Goal: Task Accomplishment & Management: Manage account settings

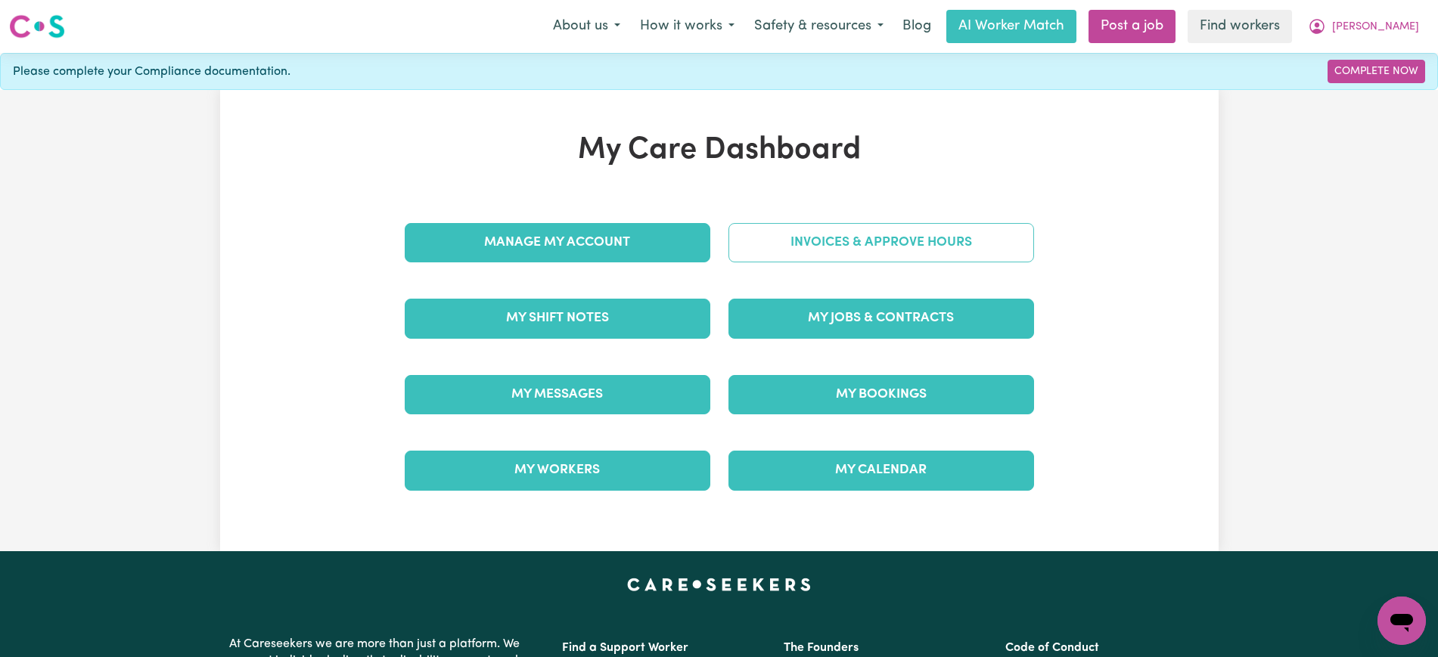
click at [793, 247] on link "Invoices & Approve Hours" at bounding box center [881, 242] width 306 height 39
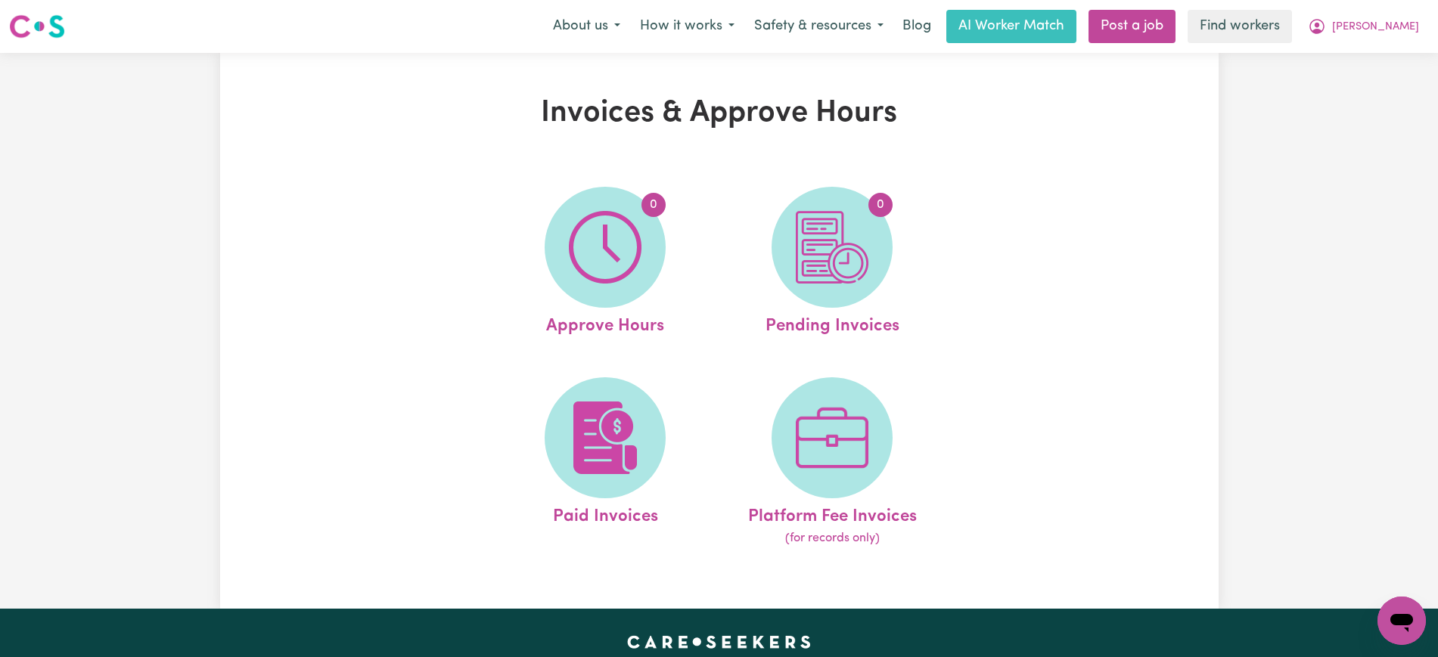
click at [580, 258] on img at bounding box center [605, 247] width 73 height 73
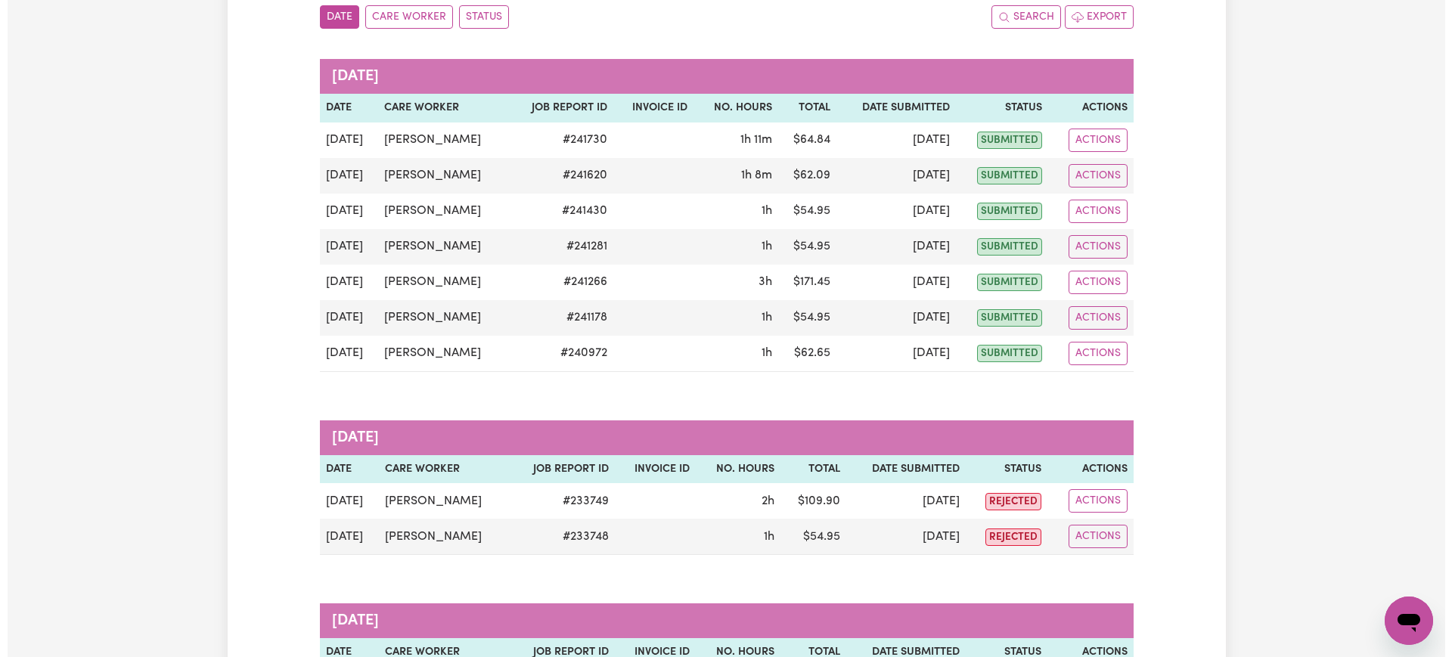
scroll to position [189, 0]
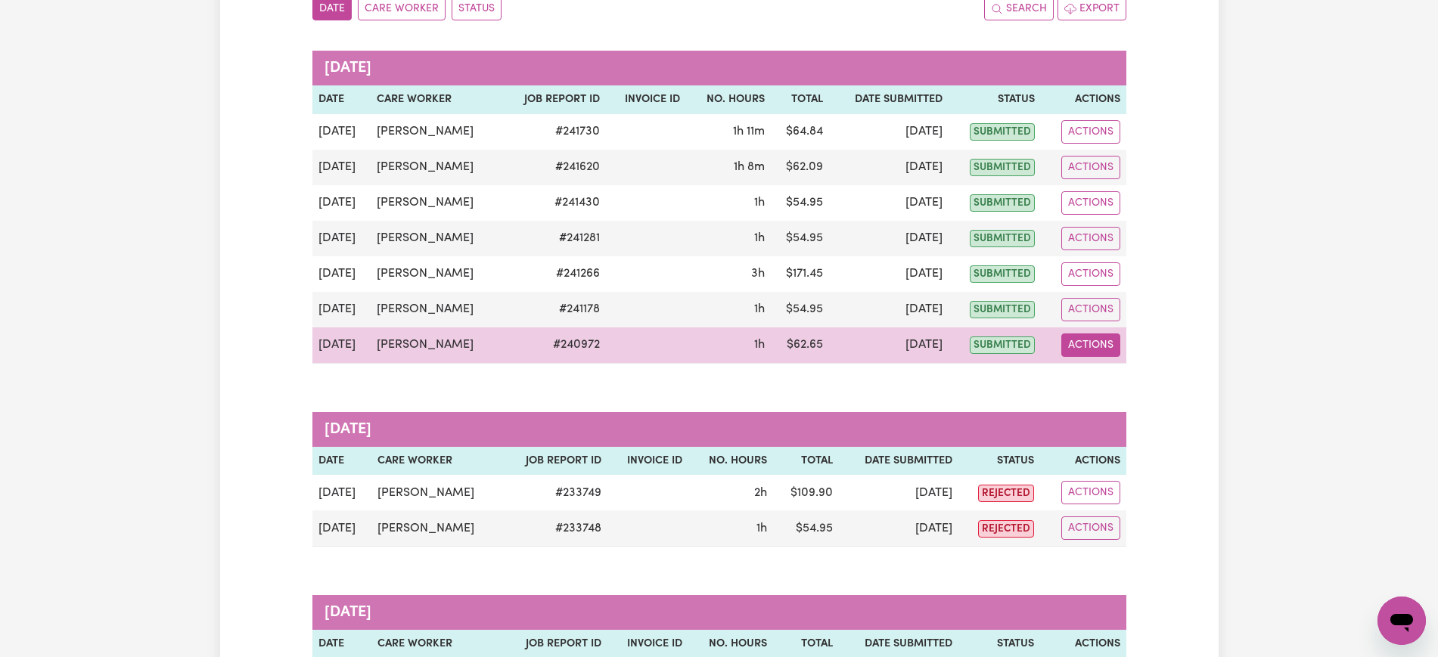
click at [1113, 345] on button "Actions" at bounding box center [1090, 345] width 59 height 23
click at [1122, 379] on link "View Job Report" at bounding box center [1128, 380] width 129 height 30
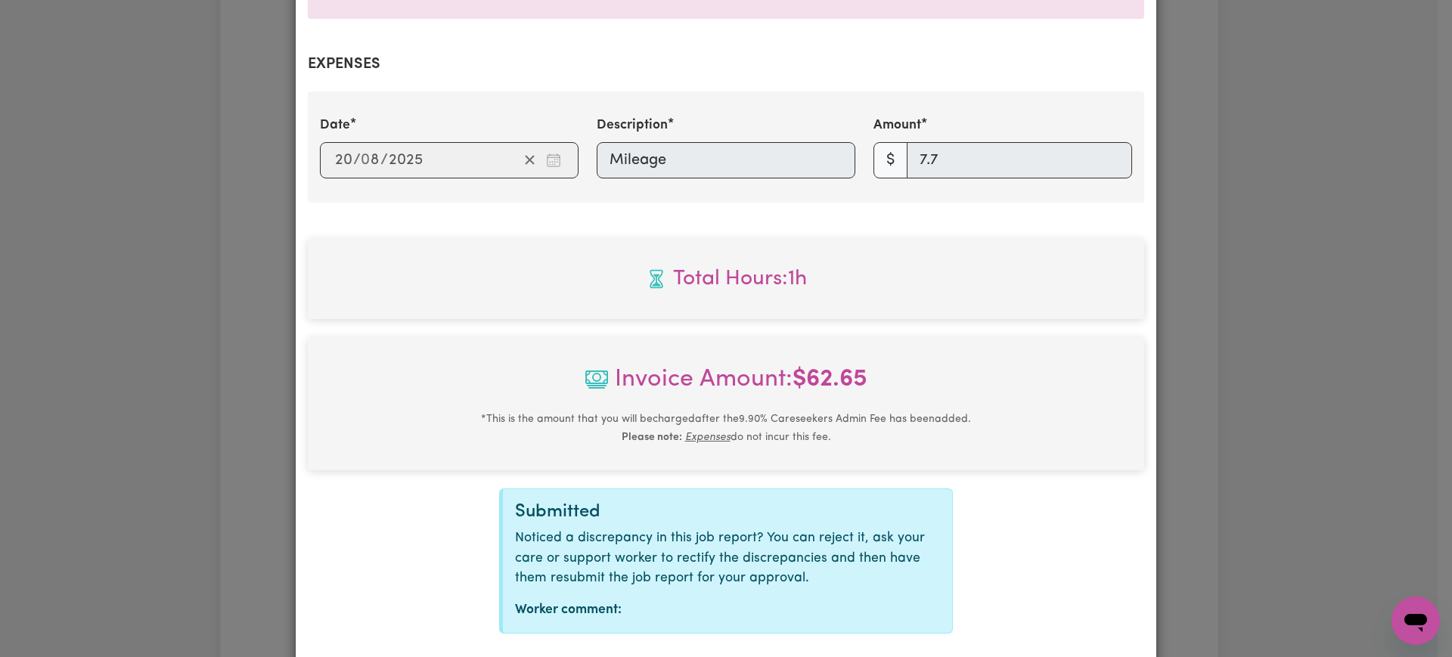
scroll to position [602, 0]
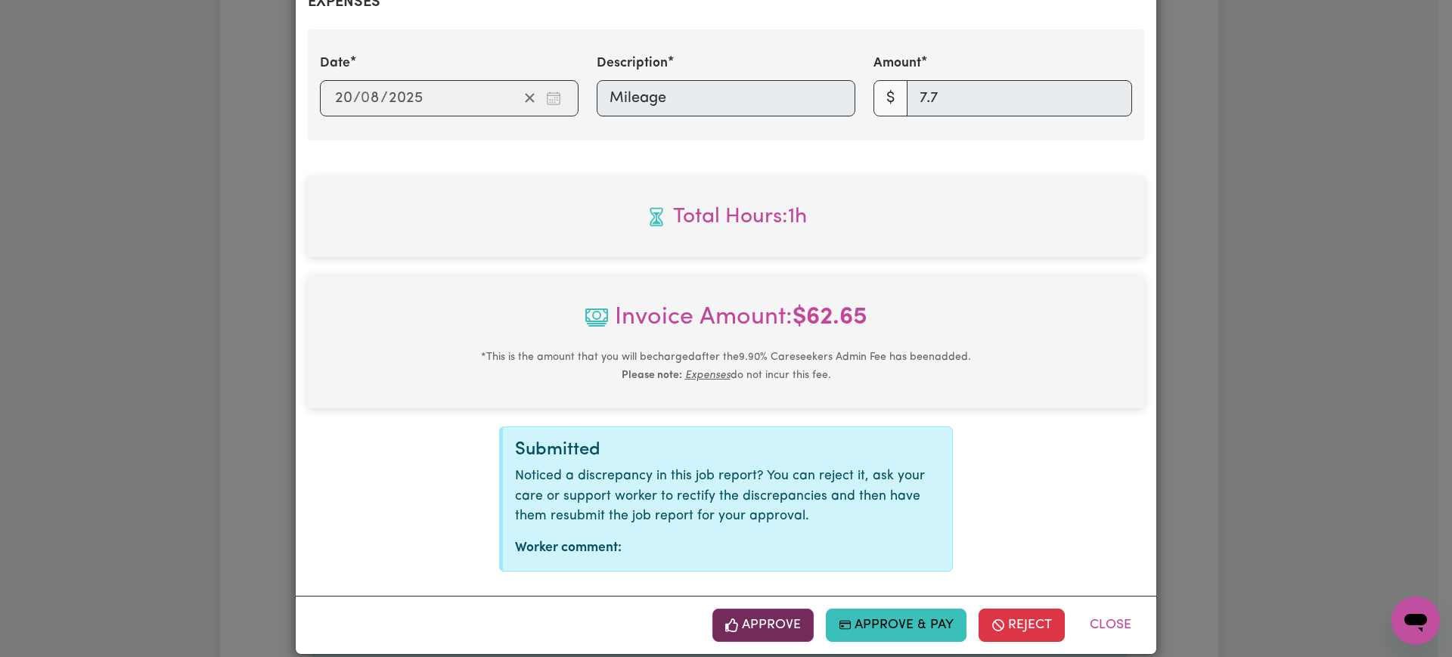
click at [787, 609] on button "Approve" at bounding box center [762, 625] width 101 height 33
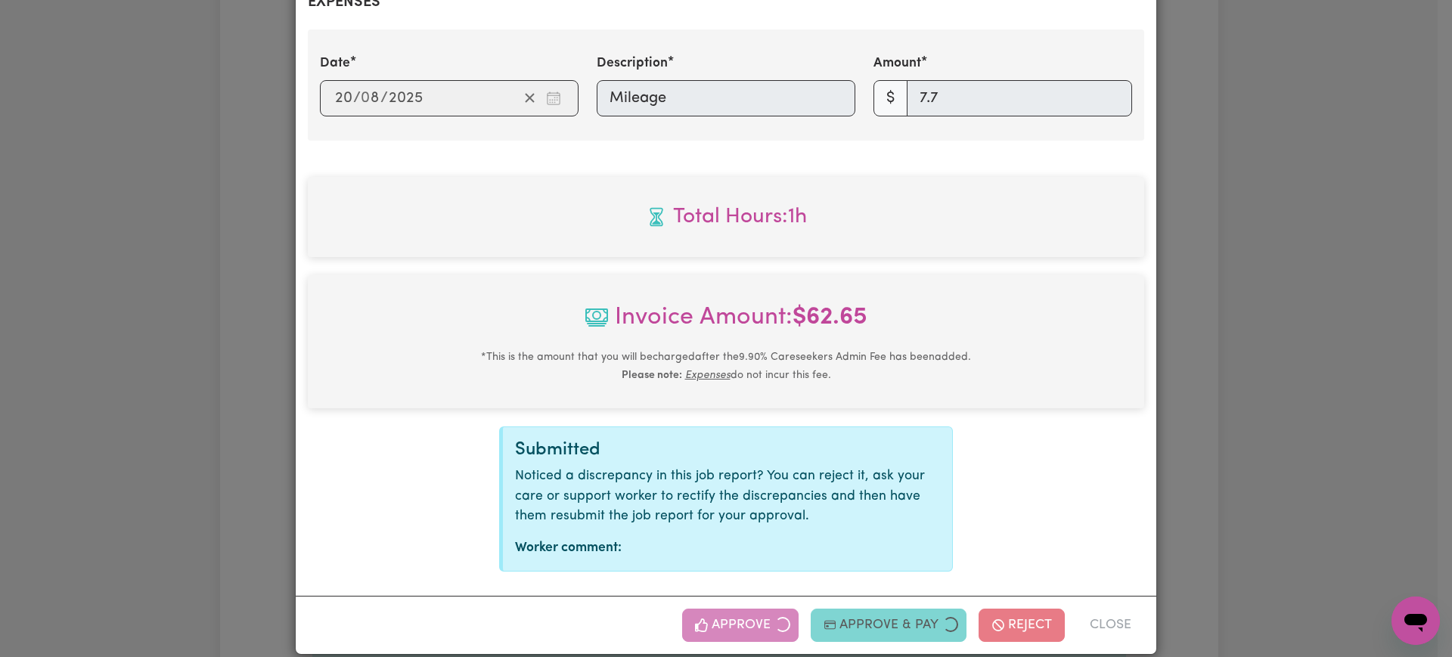
scroll to position [358, 0]
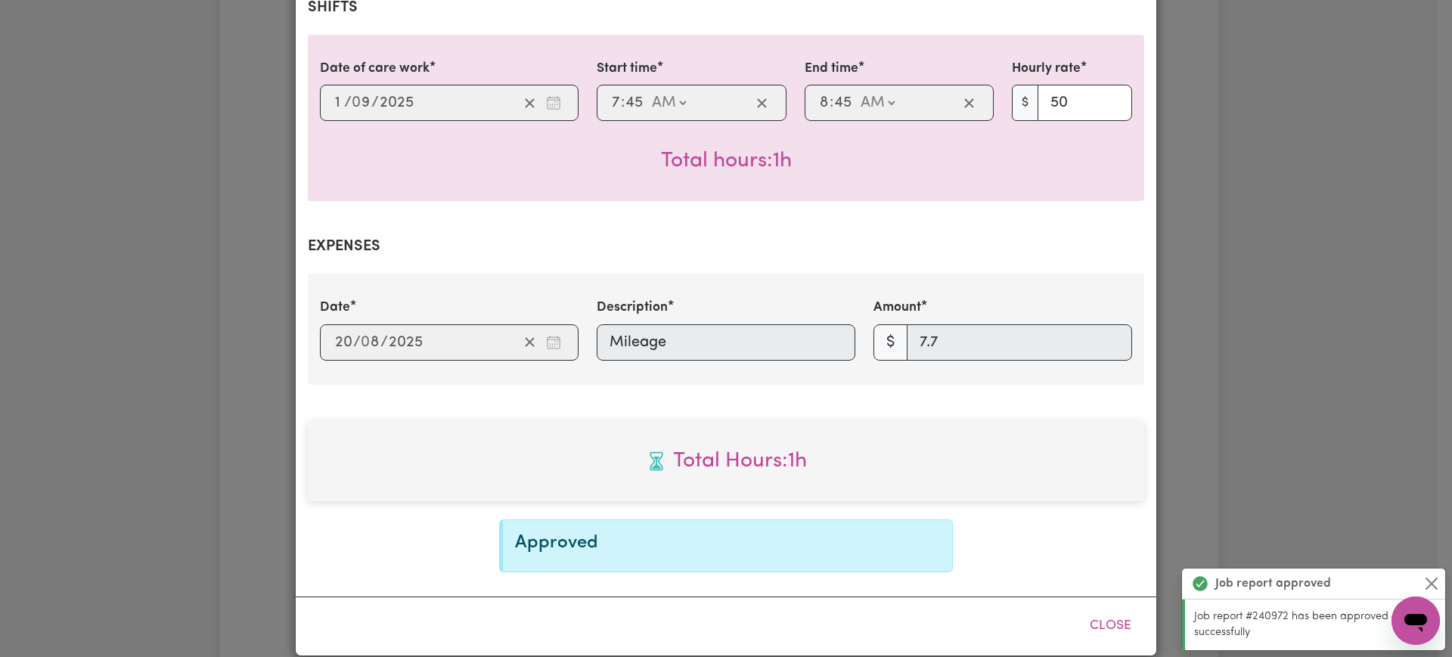
drag, startPoint x: 1416, startPoint y: 239, endPoint x: 1275, endPoint y: 239, distance: 140.7
click at [1415, 238] on div "Job Report # 240972 - [PERSON_NAME] Summary Job report # 240972 Client name: [P…" at bounding box center [726, 328] width 1452 height 657
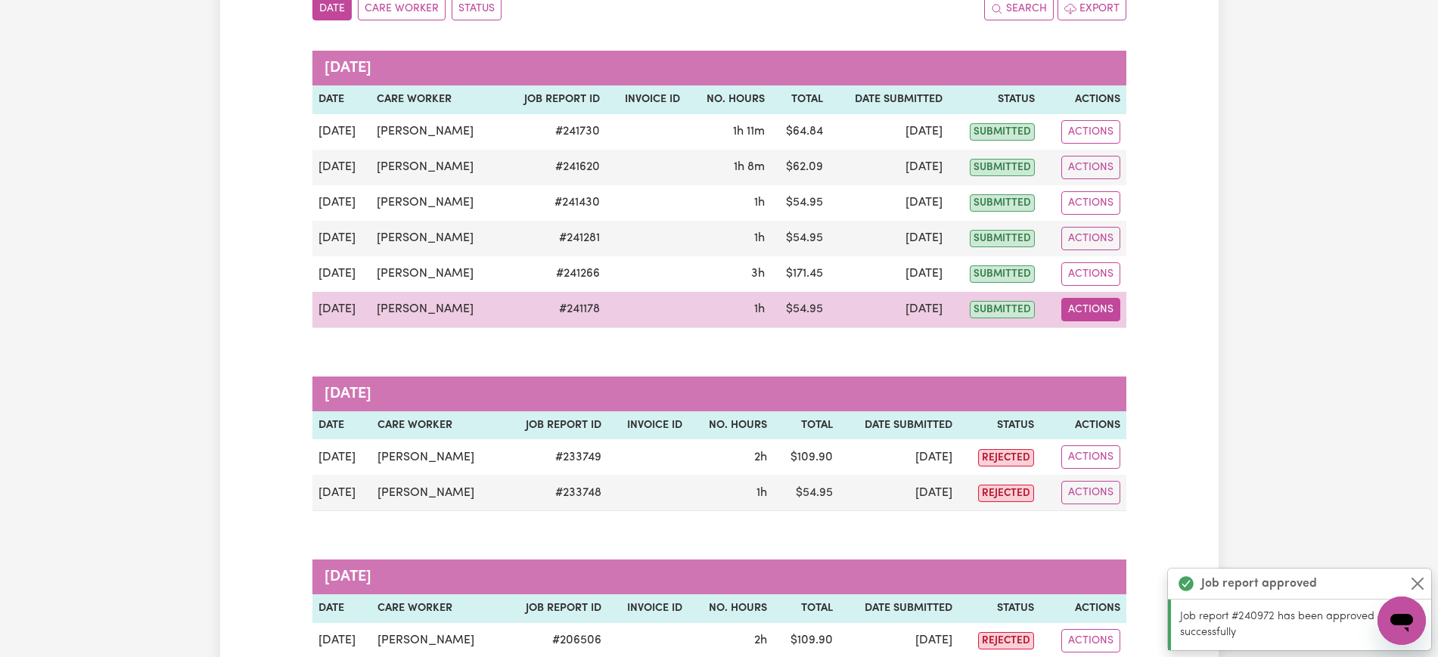
click at [1062, 306] on button "Actions" at bounding box center [1090, 309] width 59 height 23
click at [1122, 353] on link "View Job Report" at bounding box center [1128, 345] width 129 height 30
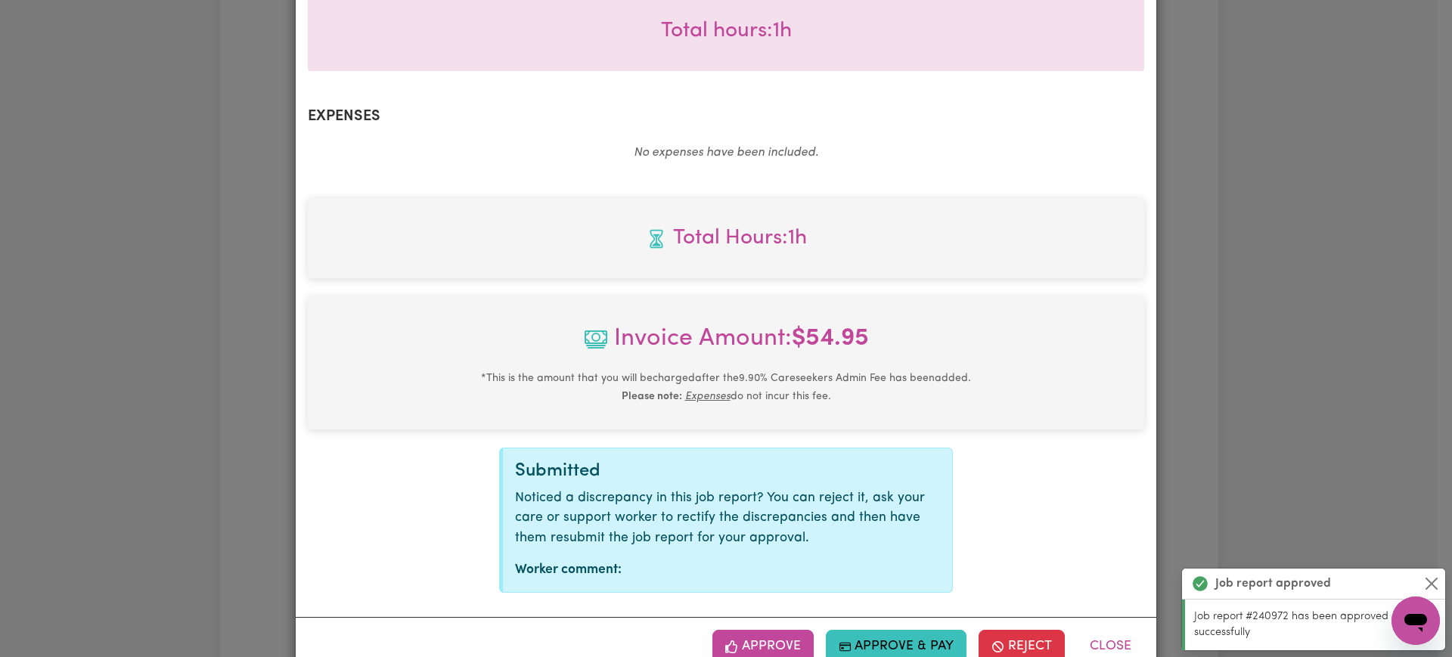
scroll to position [509, 0]
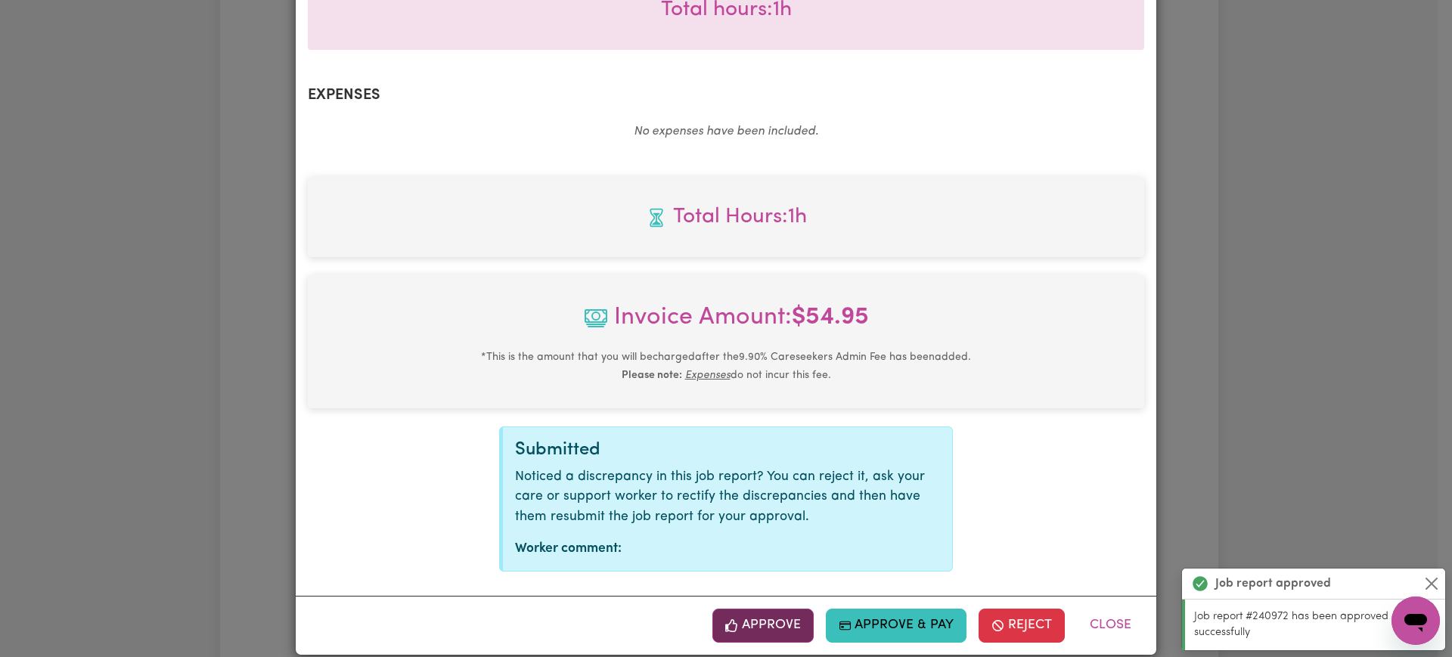
click at [746, 609] on button "Approve" at bounding box center [762, 625] width 101 height 33
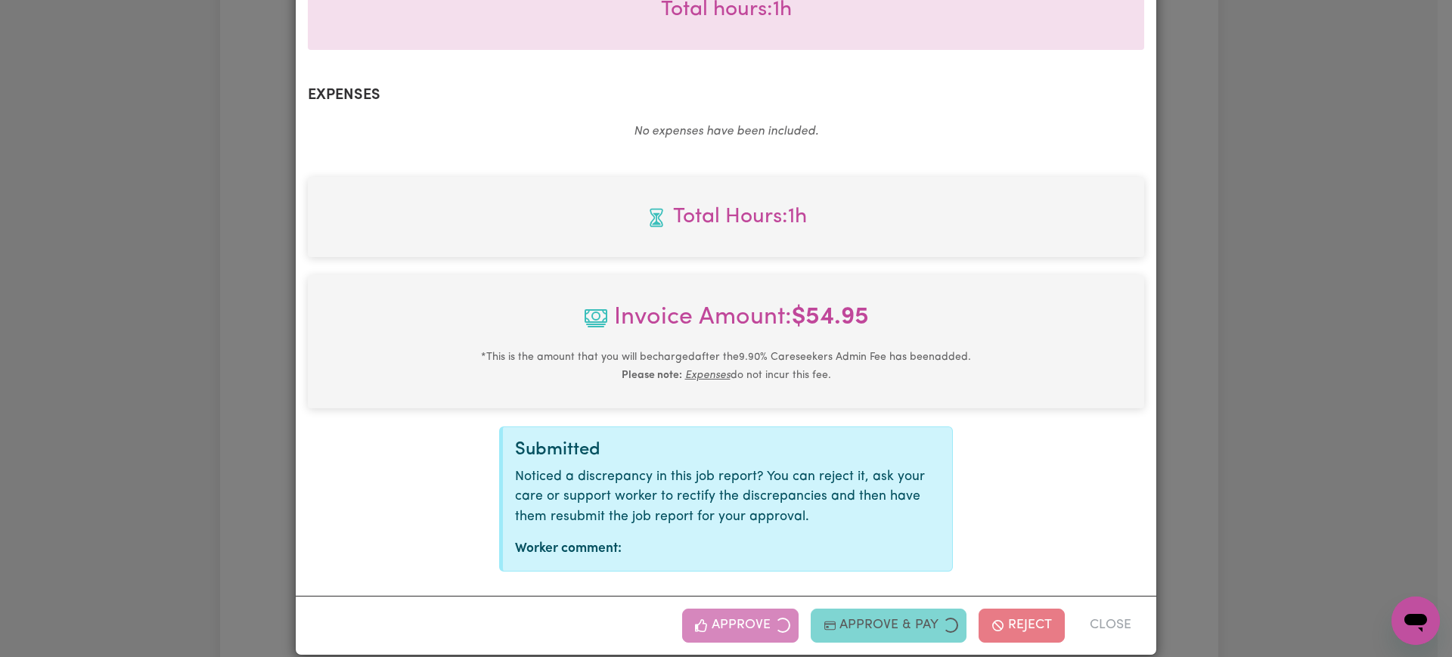
click at [1302, 318] on div "Job Report # 241178 - [PERSON_NAME] Summary Job report # 241178 Client name: [P…" at bounding box center [726, 328] width 1452 height 657
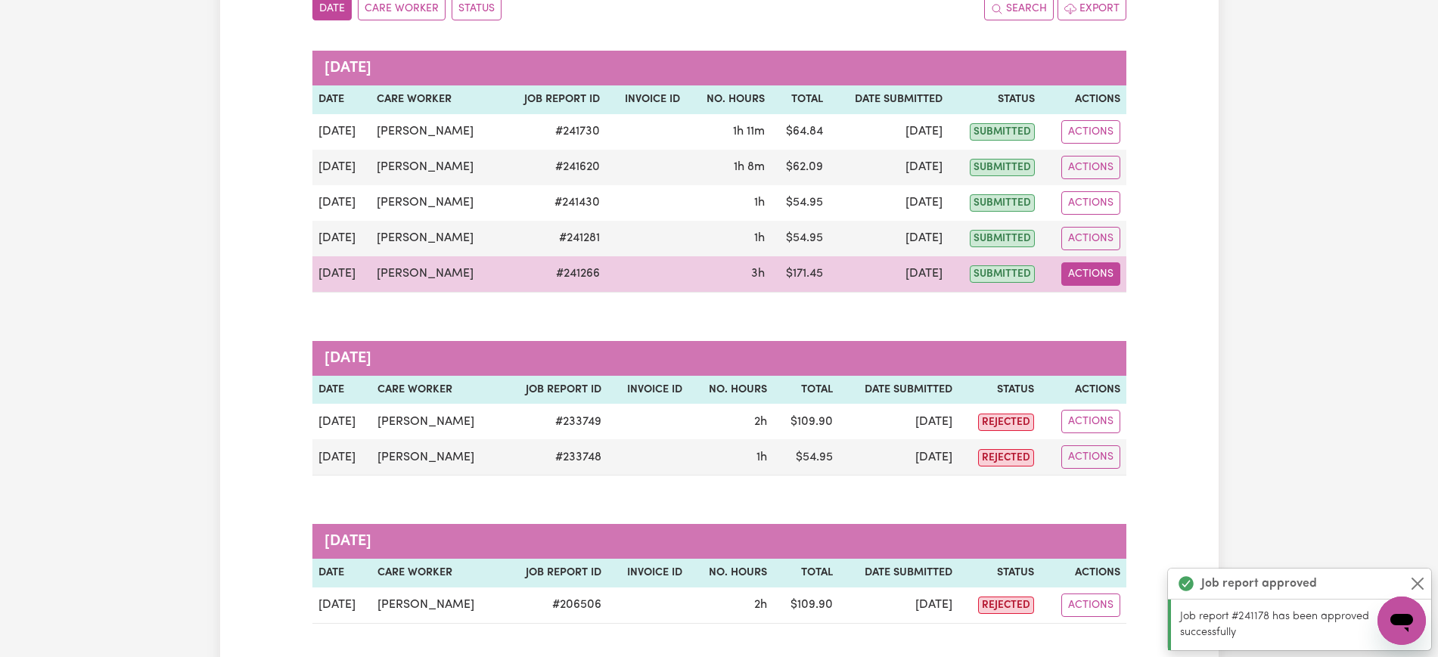
click at [1103, 272] on button "Actions" at bounding box center [1090, 273] width 59 height 23
click at [1136, 303] on link "View Job Report" at bounding box center [1128, 309] width 129 height 30
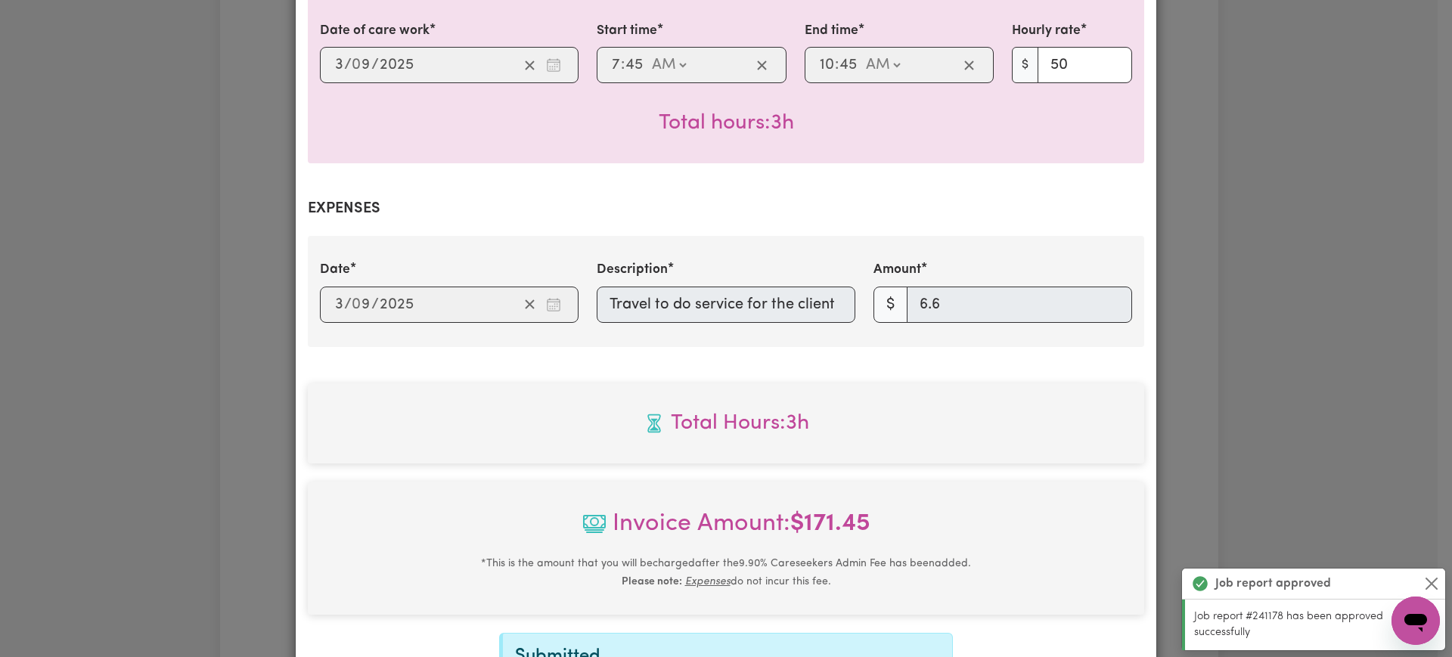
scroll to position [567, 0]
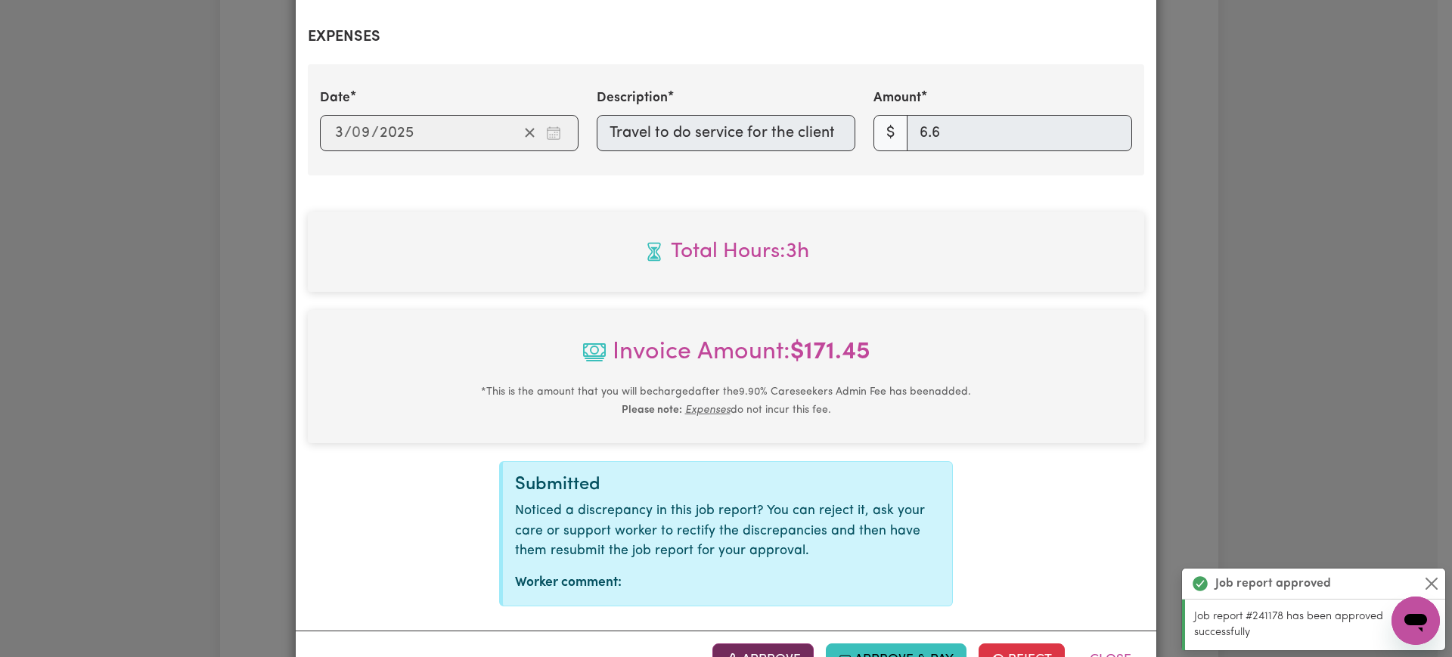
click at [757, 644] on button "Approve" at bounding box center [762, 660] width 101 height 33
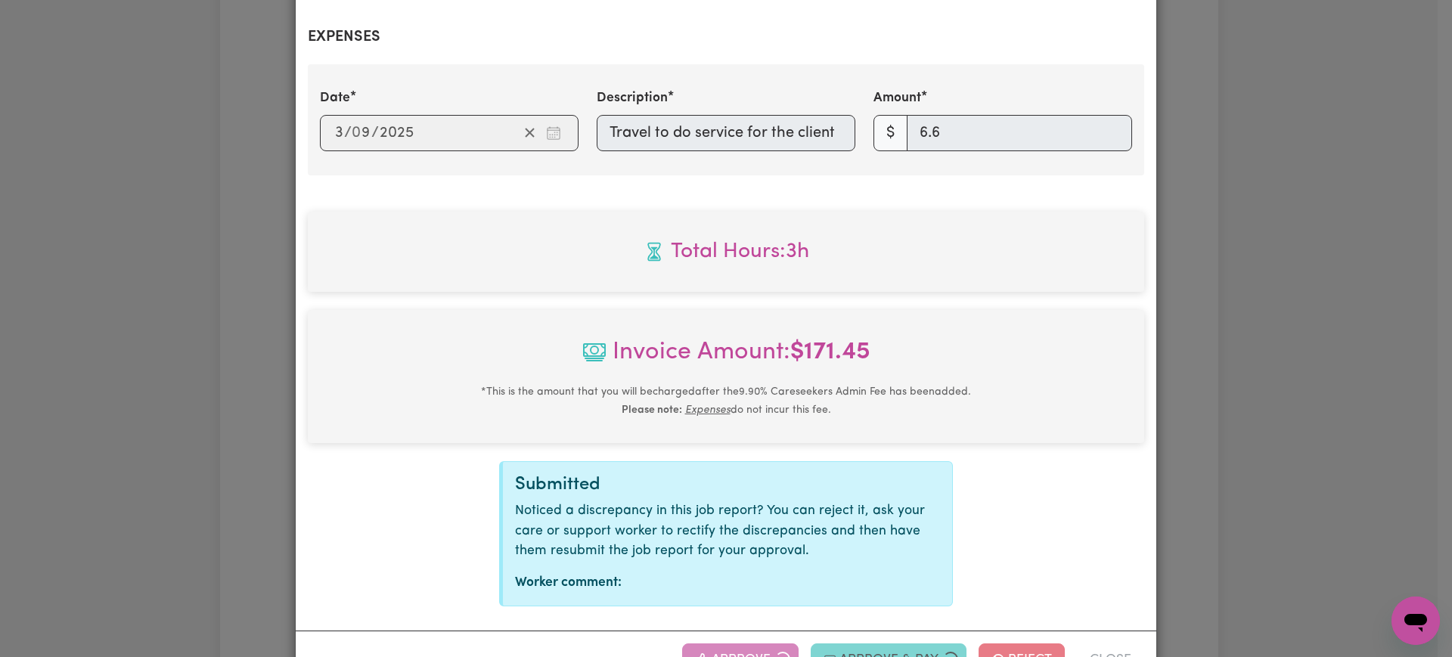
drag, startPoint x: 1393, startPoint y: 266, endPoint x: 1383, endPoint y: 269, distance: 11.0
click at [1385, 269] on div "Job Report # 241266 - [PERSON_NAME] Summary Job report # 241266 Client name: [P…" at bounding box center [726, 328] width 1452 height 657
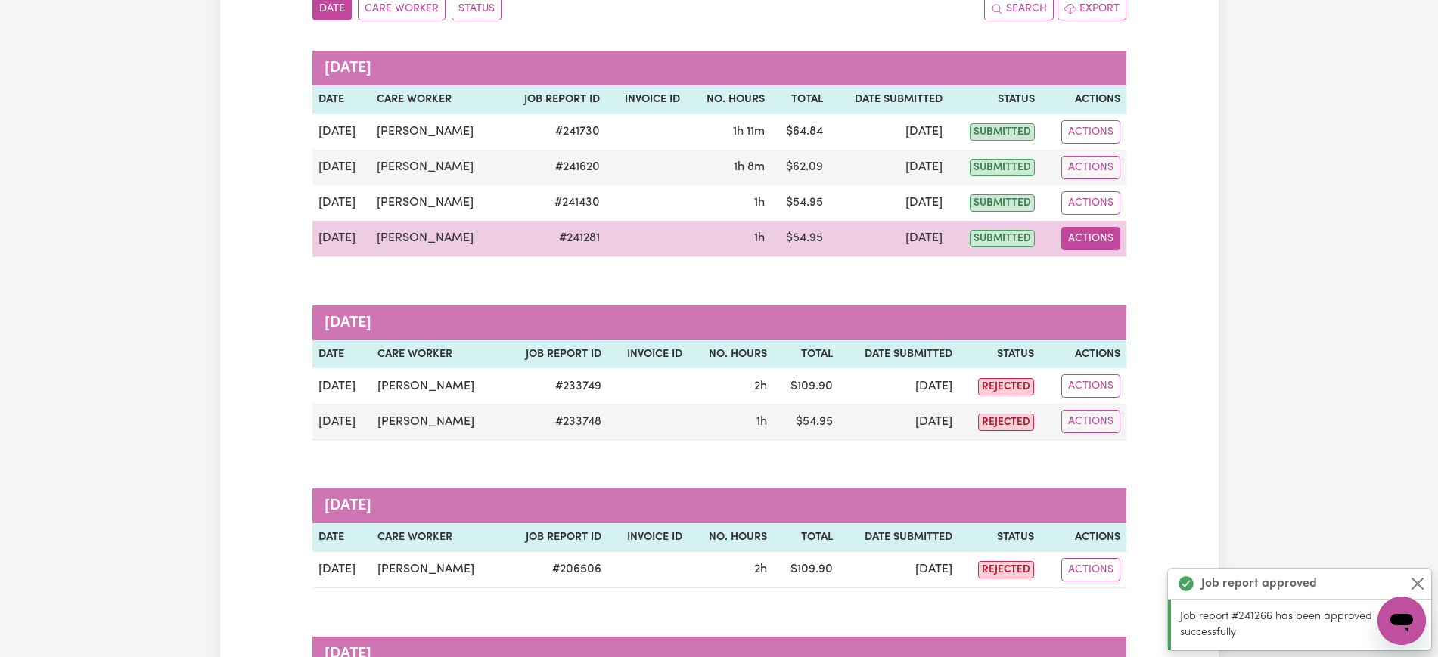
click at [1108, 235] on button "Actions" at bounding box center [1090, 238] width 59 height 23
click at [1135, 273] on link "View Job Report" at bounding box center [1128, 274] width 129 height 30
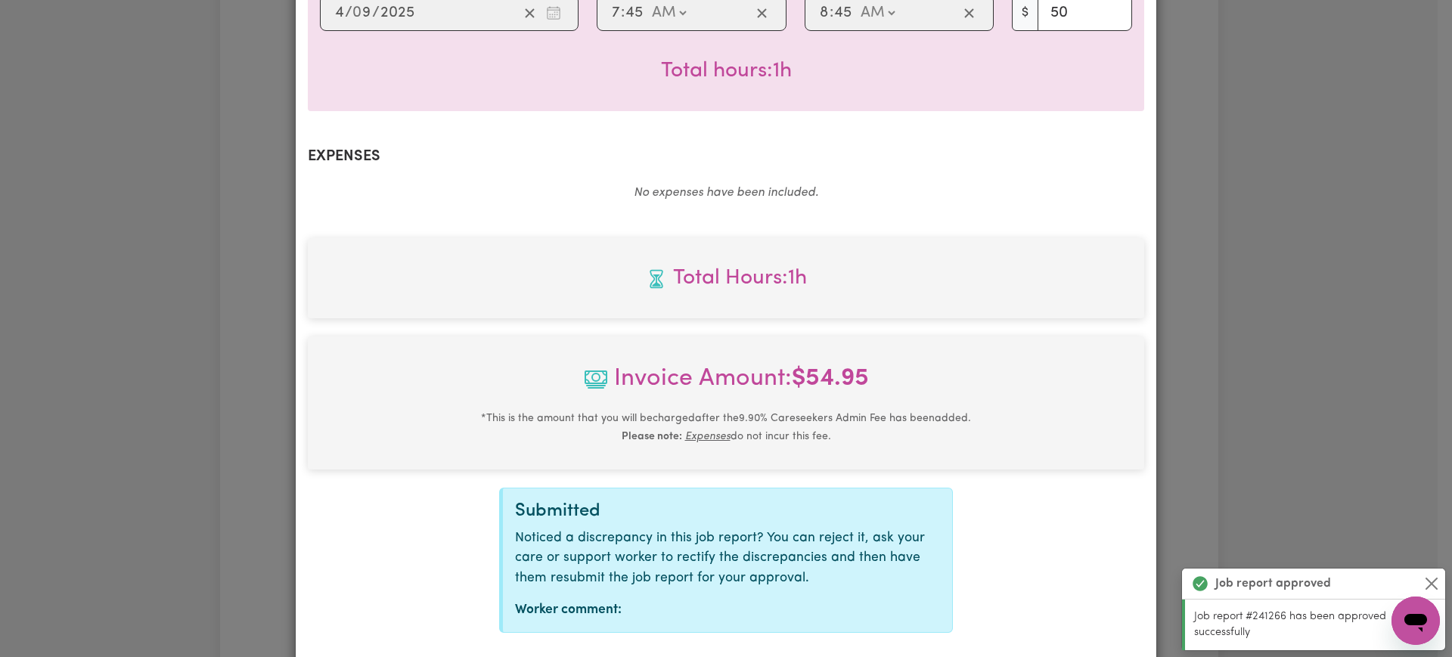
scroll to position [473, 0]
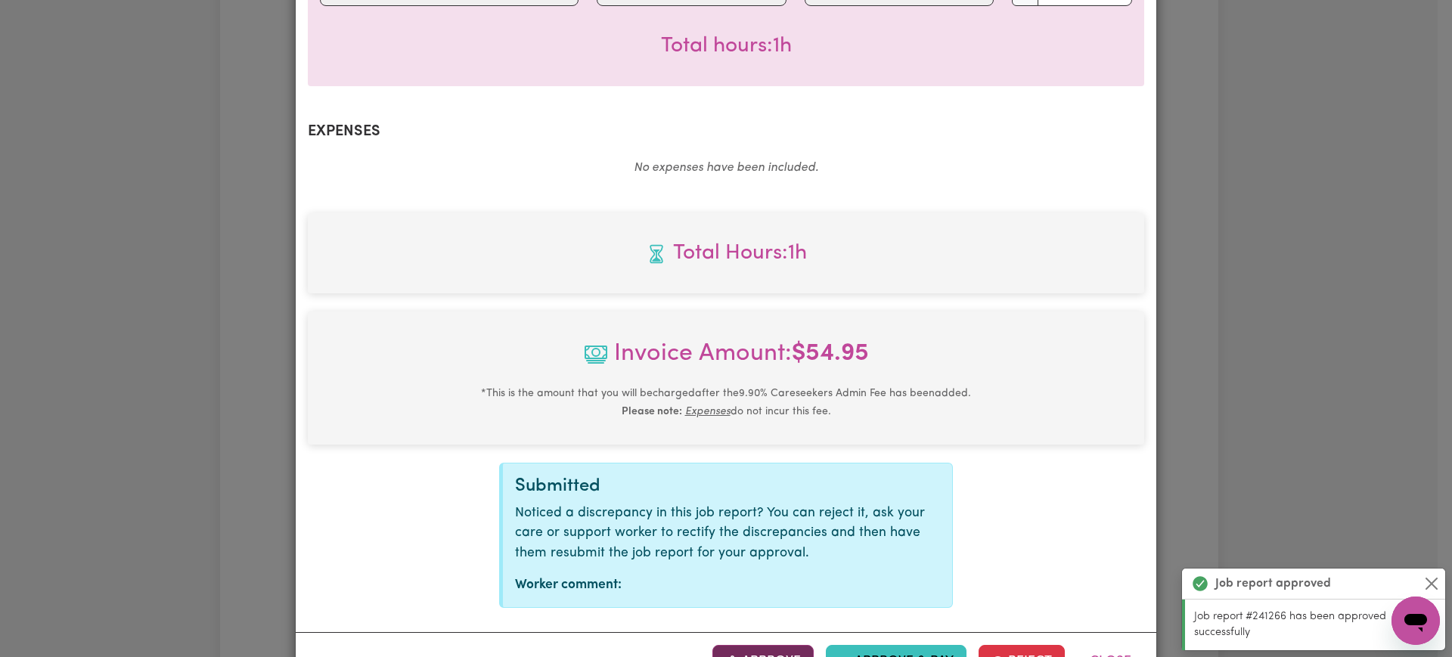
click at [749, 645] on button "Approve" at bounding box center [762, 661] width 101 height 33
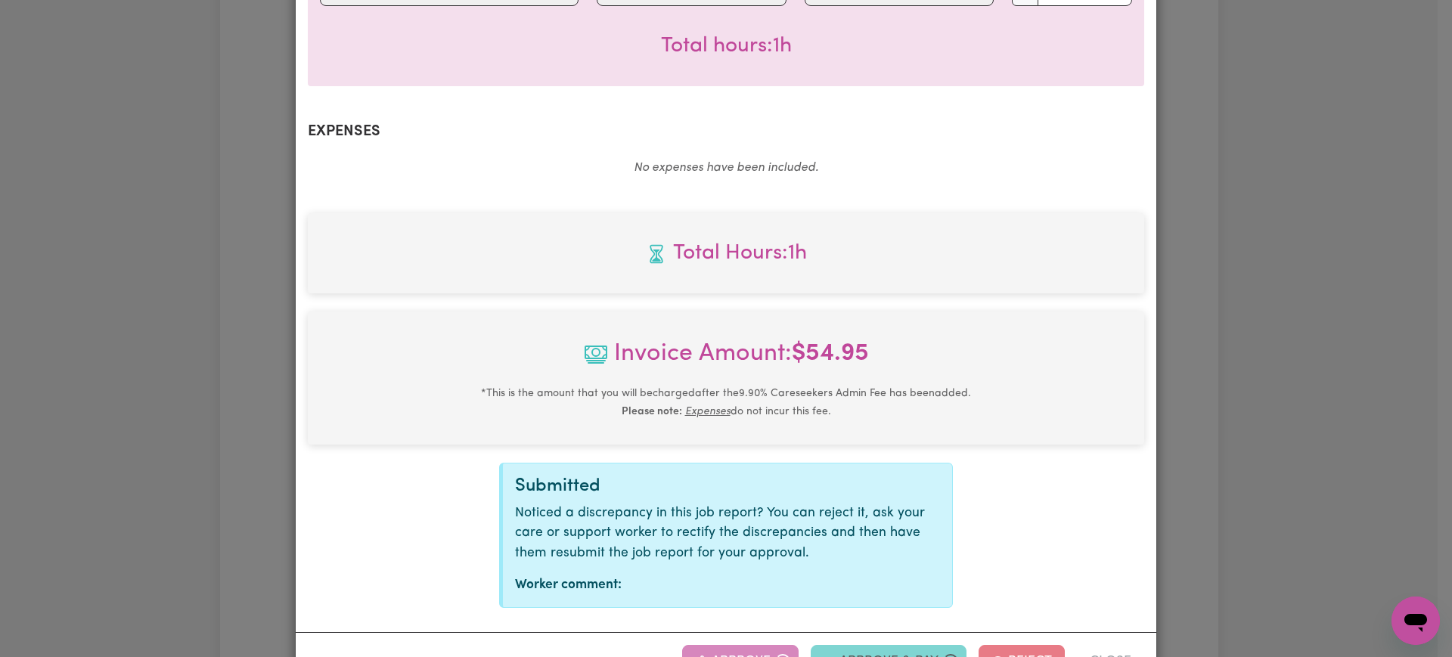
click at [1434, 266] on div "Job Report # 241281 - [PERSON_NAME] Summary Job report # 241281 Client name: [P…" at bounding box center [726, 328] width 1452 height 657
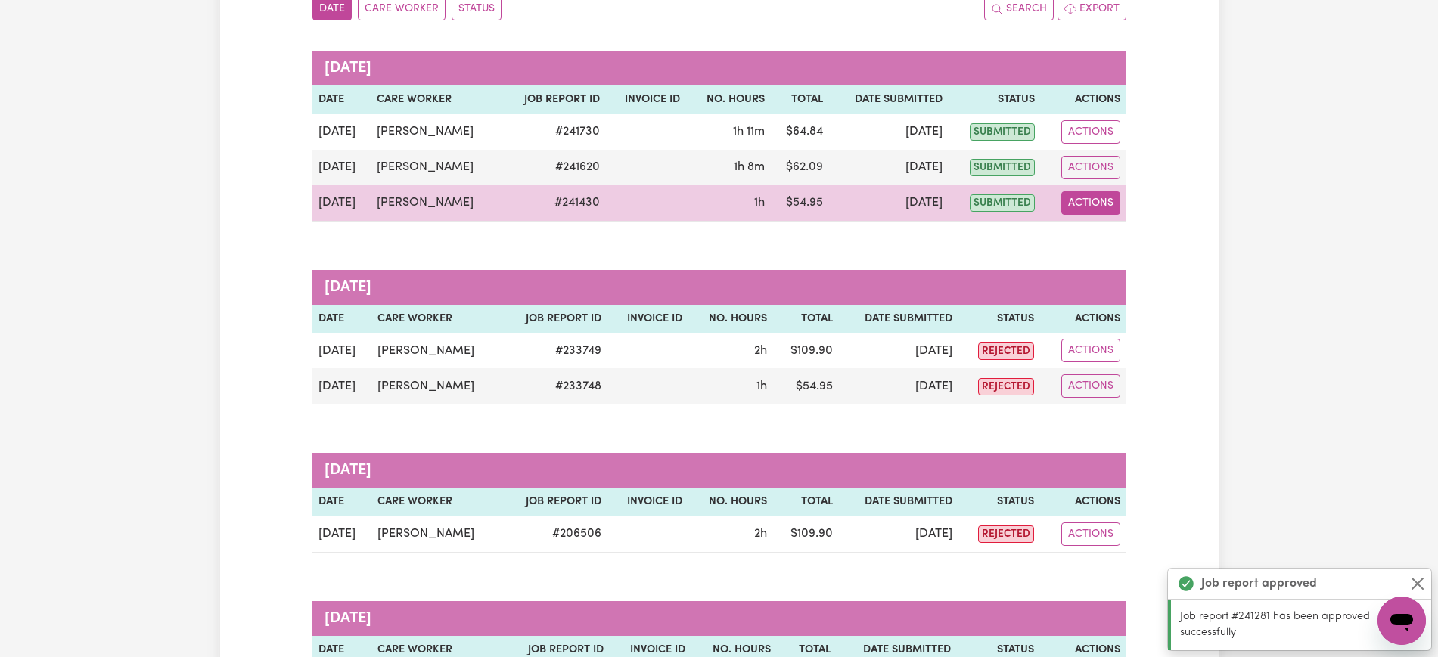
click at [1091, 197] on button "Actions" at bounding box center [1090, 202] width 59 height 23
click at [1091, 230] on link "View Job Report" at bounding box center [1128, 238] width 129 height 30
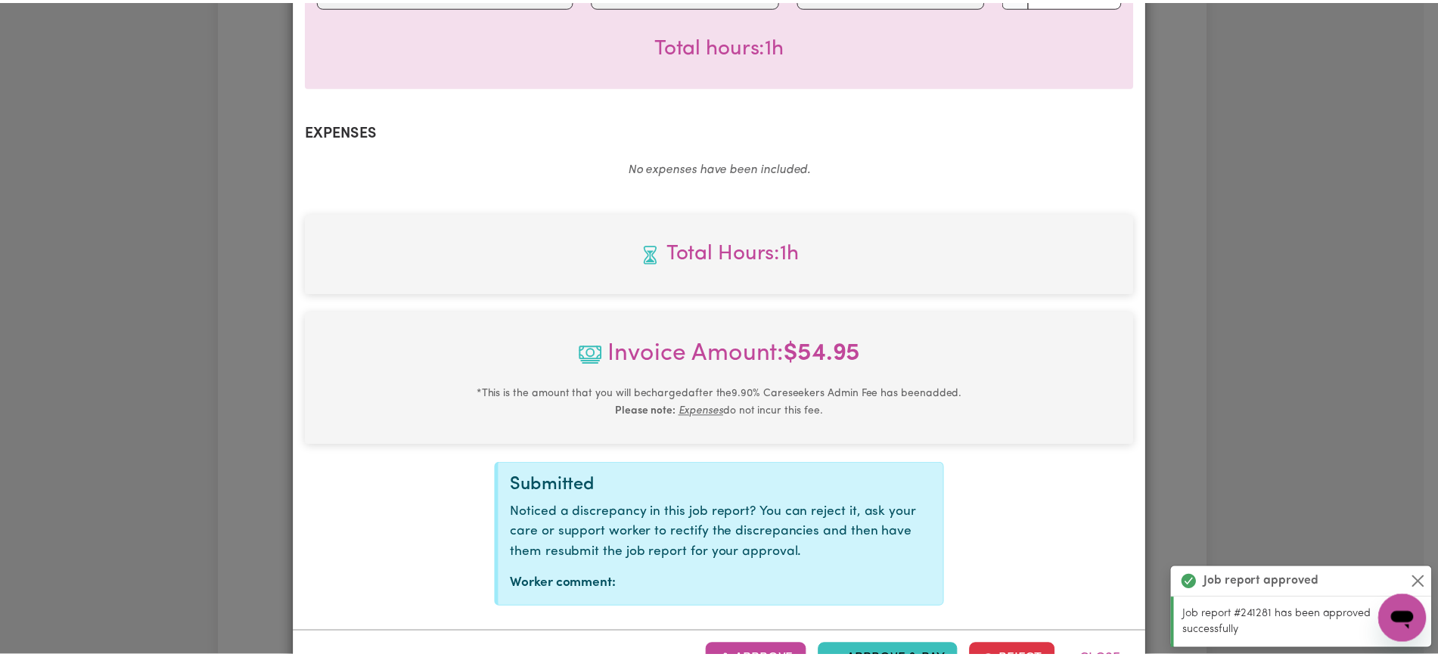
scroll to position [509, 0]
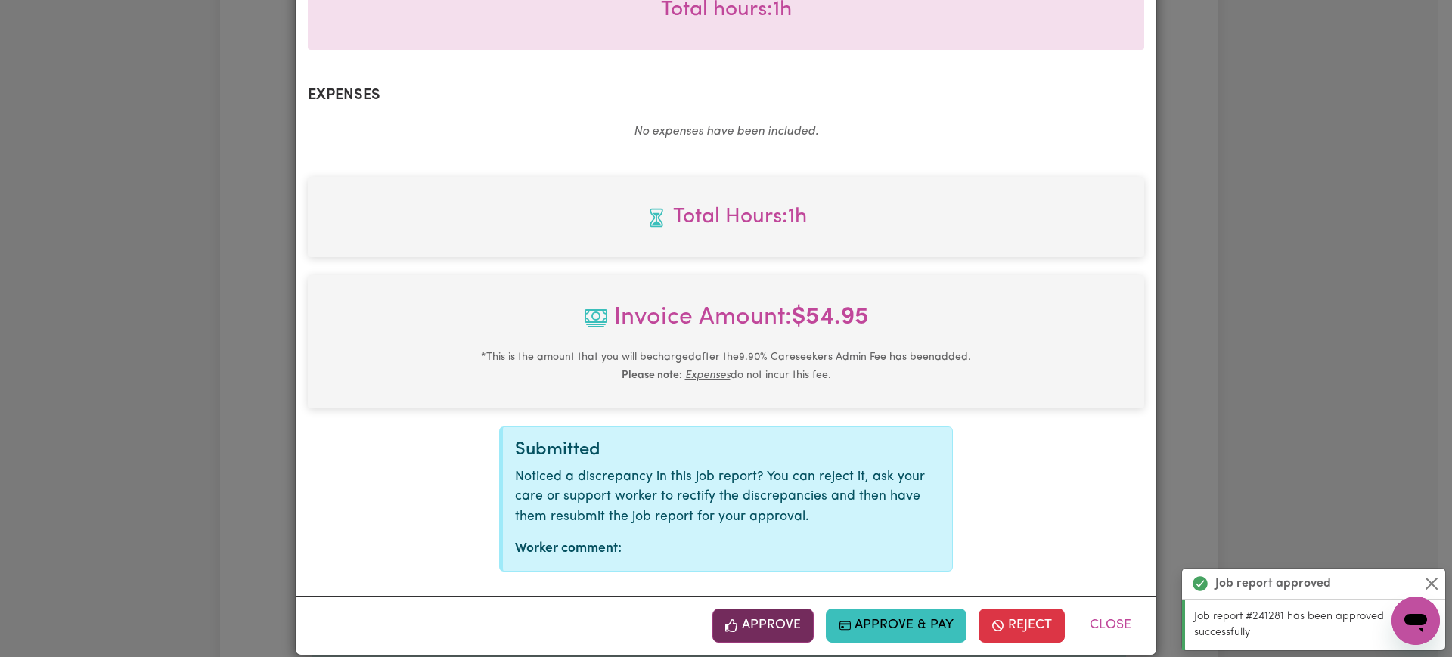
click at [734, 619] on icon "button" at bounding box center [732, 626] width 14 height 14
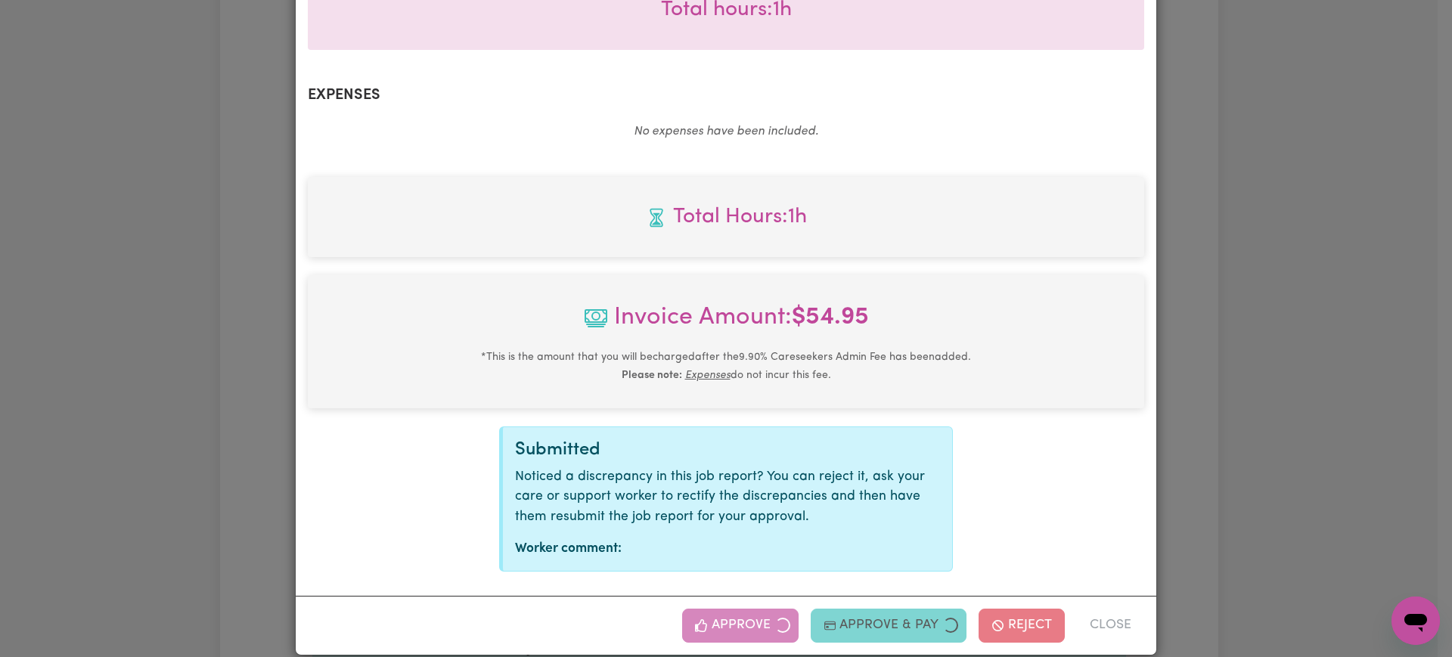
click at [1214, 421] on div "Job Report # 241430 - [PERSON_NAME] Summary Job report # 241430 Client name: [P…" at bounding box center [726, 328] width 1452 height 657
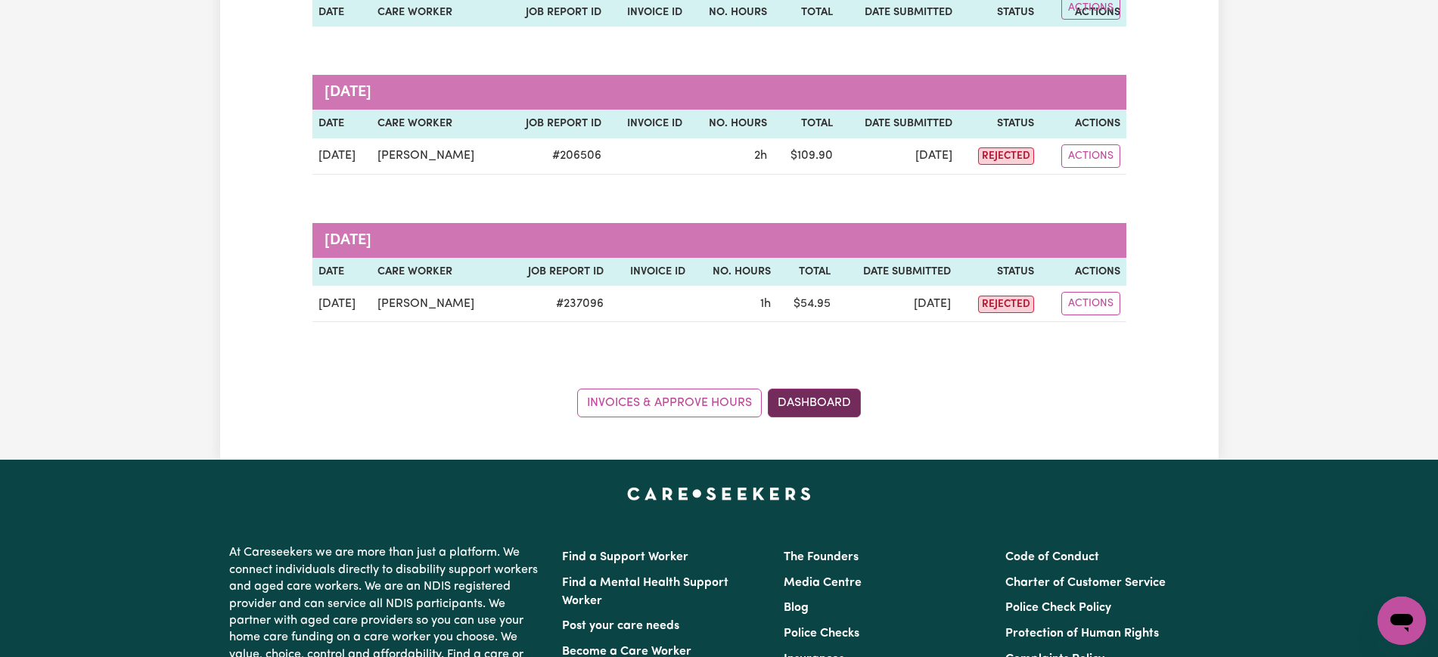
click at [845, 389] on link "Dashboard" at bounding box center [814, 403] width 93 height 29
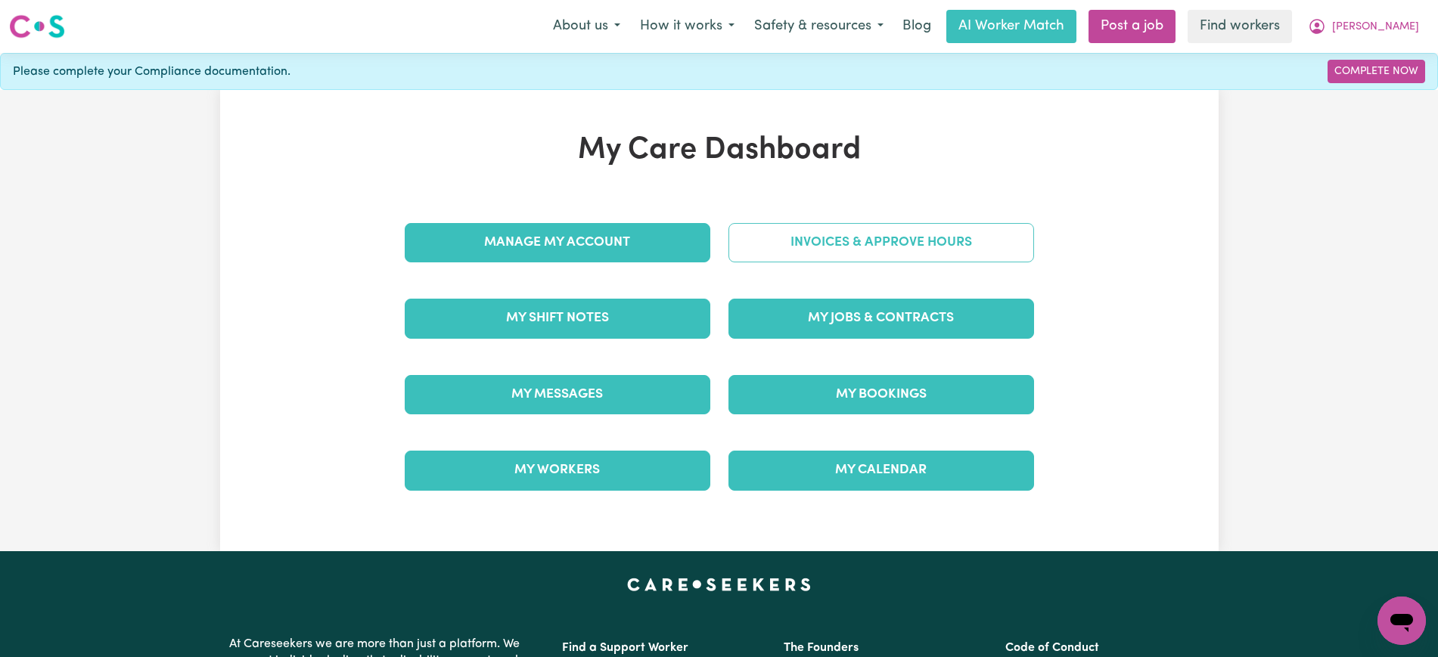
click at [824, 250] on link "Invoices & Approve Hours" at bounding box center [881, 242] width 306 height 39
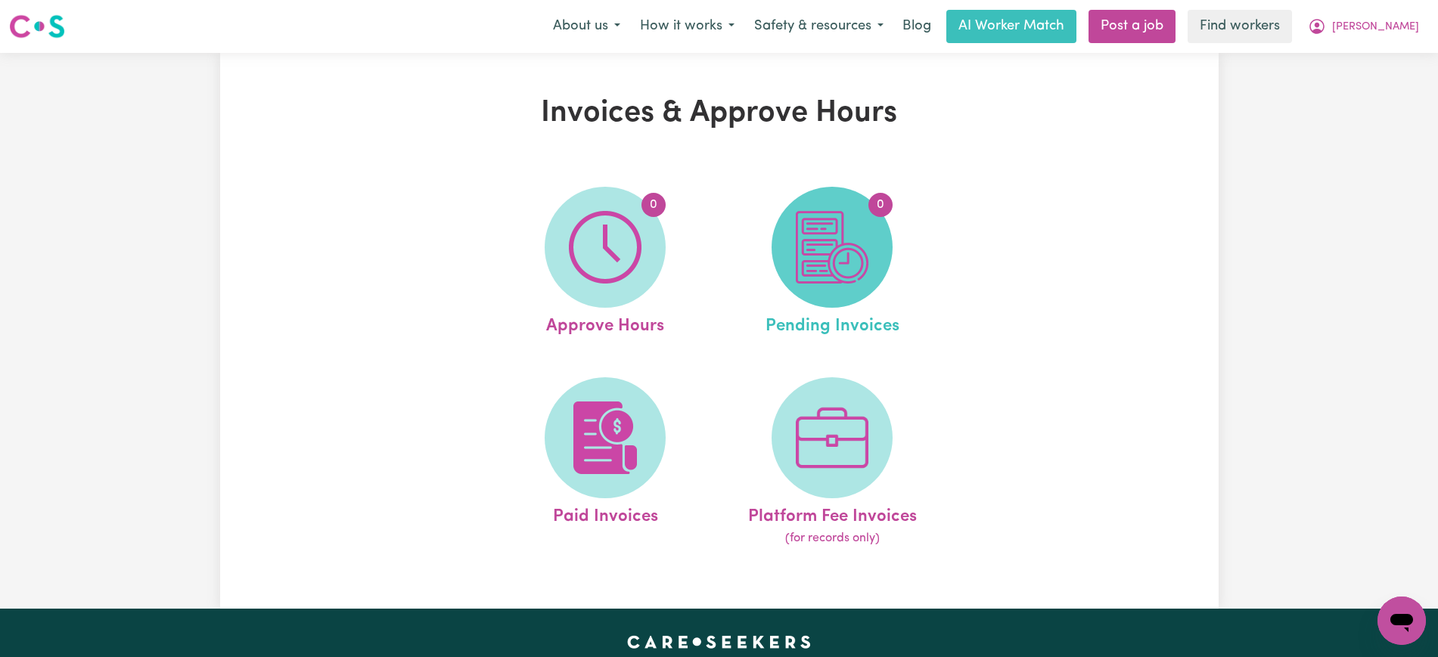
click at [834, 261] on img at bounding box center [832, 247] width 73 height 73
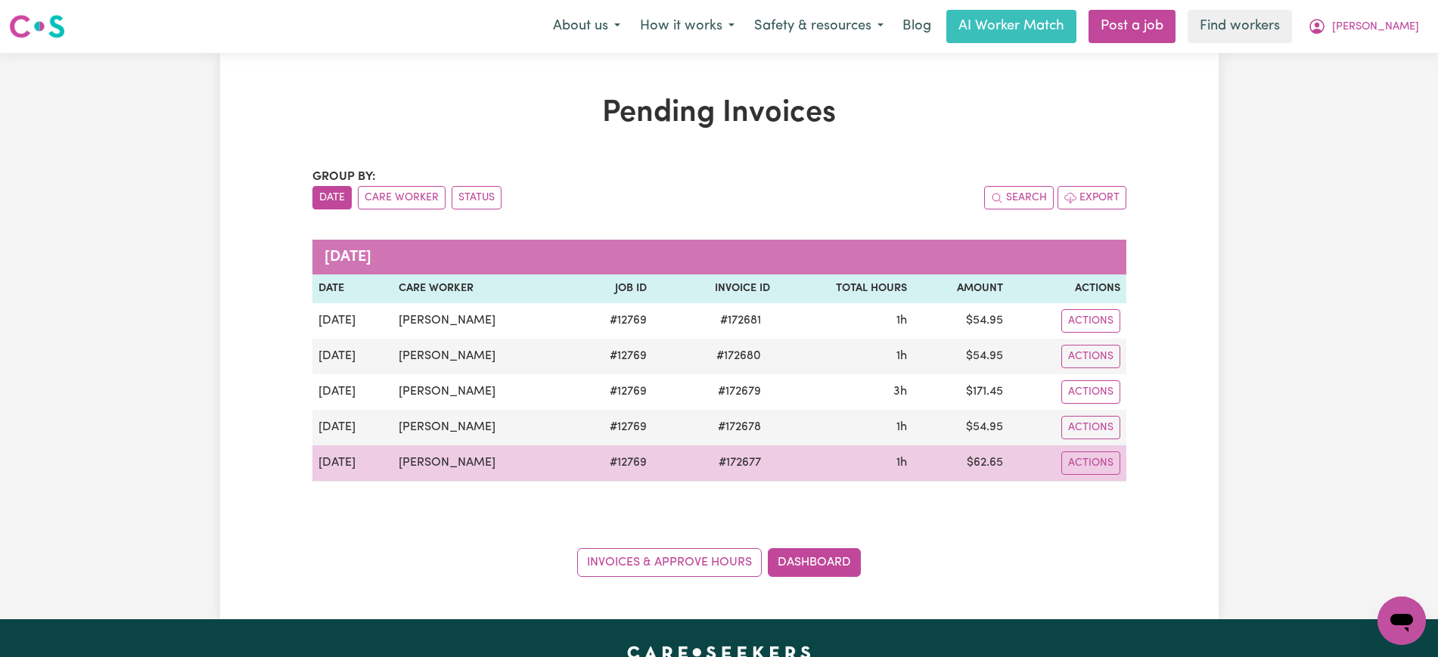
click at [728, 460] on span "# 172677" at bounding box center [739, 463] width 61 height 18
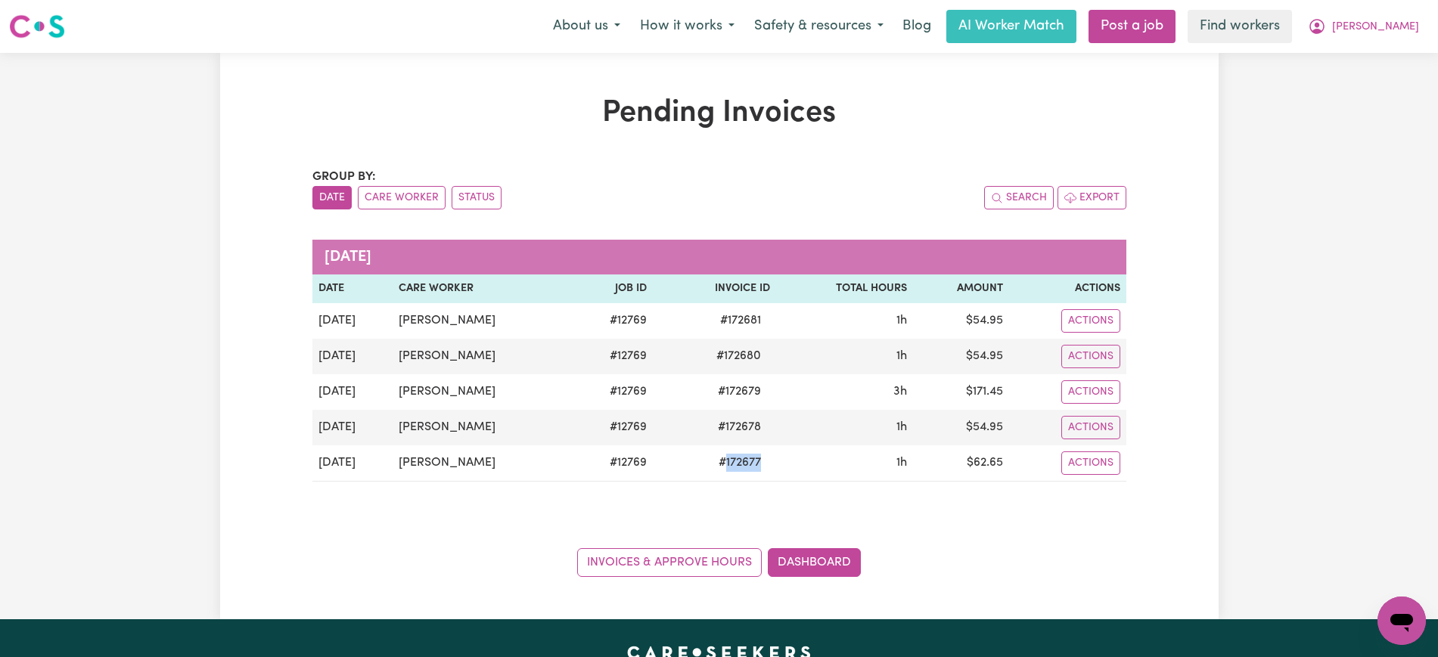
copy span "172677"
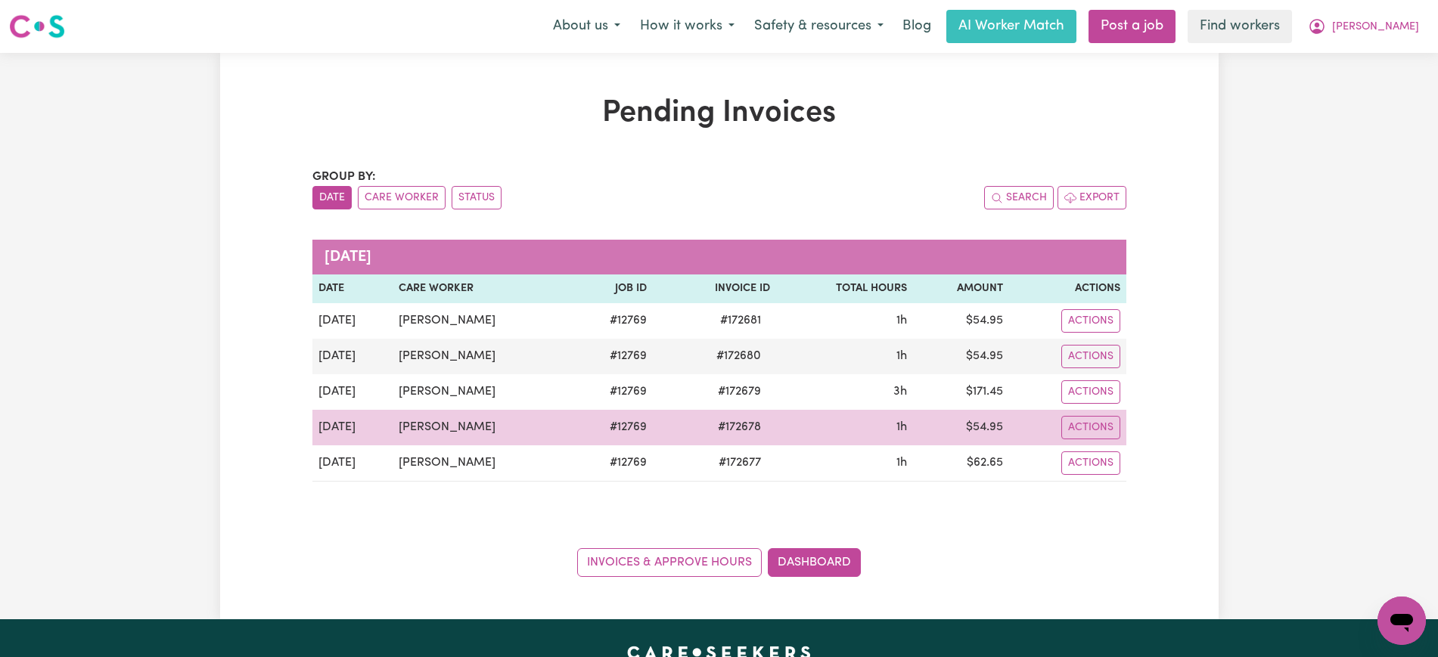
click at [718, 429] on span "# 172678" at bounding box center [739, 427] width 61 height 18
click at [729, 436] on span "# 172678" at bounding box center [739, 427] width 61 height 18
click at [731, 429] on span "# 172678" at bounding box center [739, 427] width 61 height 18
click at [730, 424] on span "# 172678" at bounding box center [739, 427] width 61 height 18
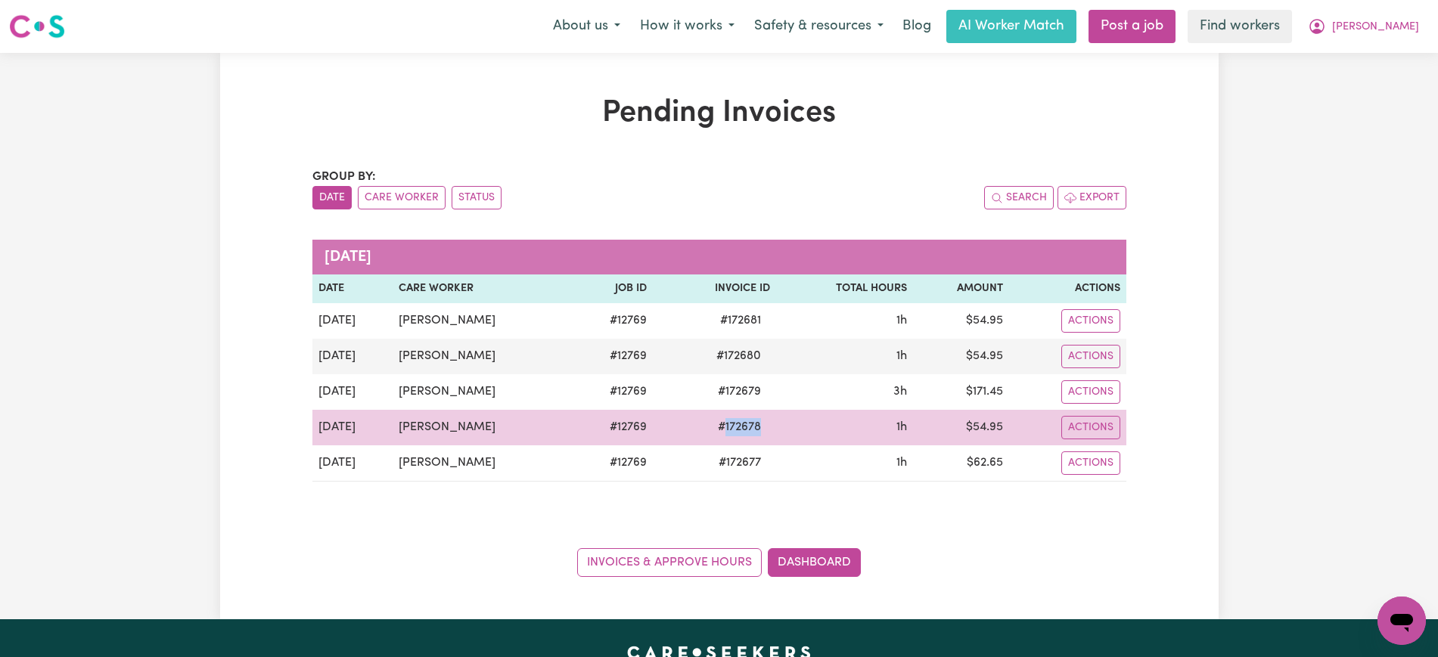
click at [730, 424] on span "# 172678" at bounding box center [739, 427] width 61 height 18
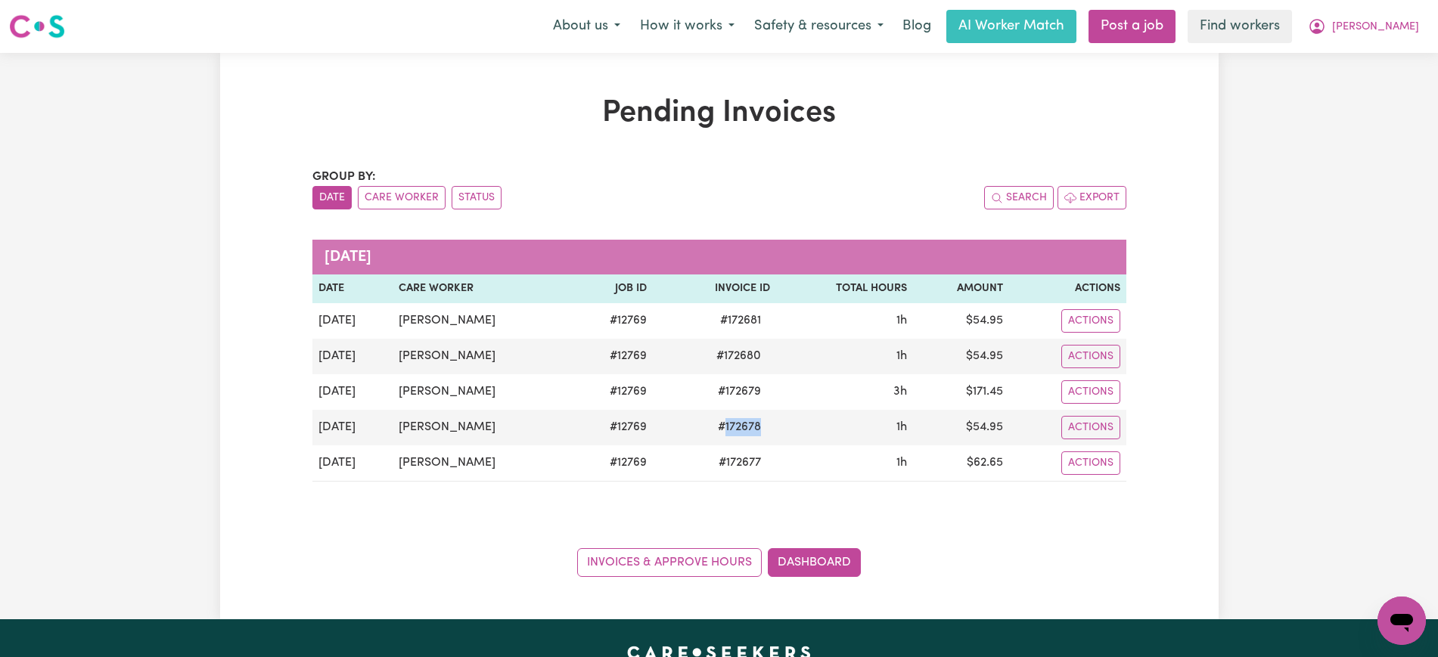
copy span "172678"
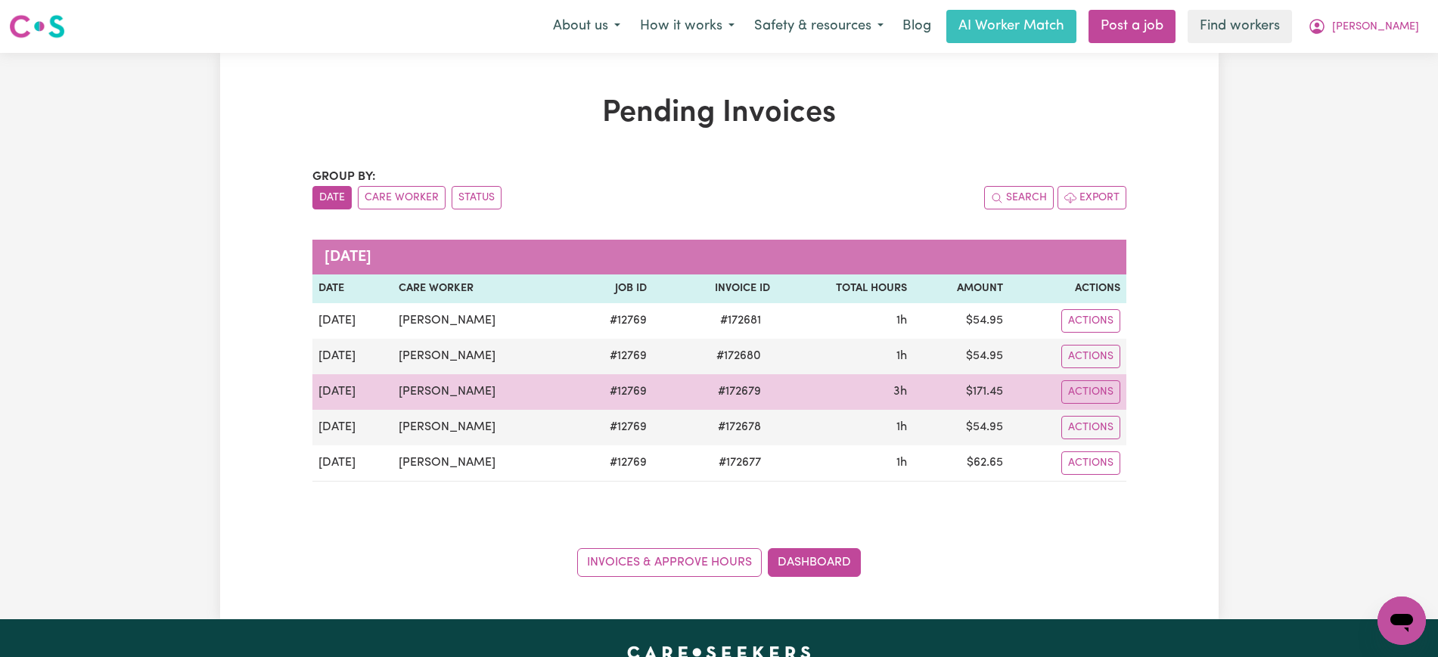
click at [730, 401] on span "# 172679" at bounding box center [739, 392] width 61 height 18
click at [730, 396] on span "# 172679" at bounding box center [739, 392] width 61 height 18
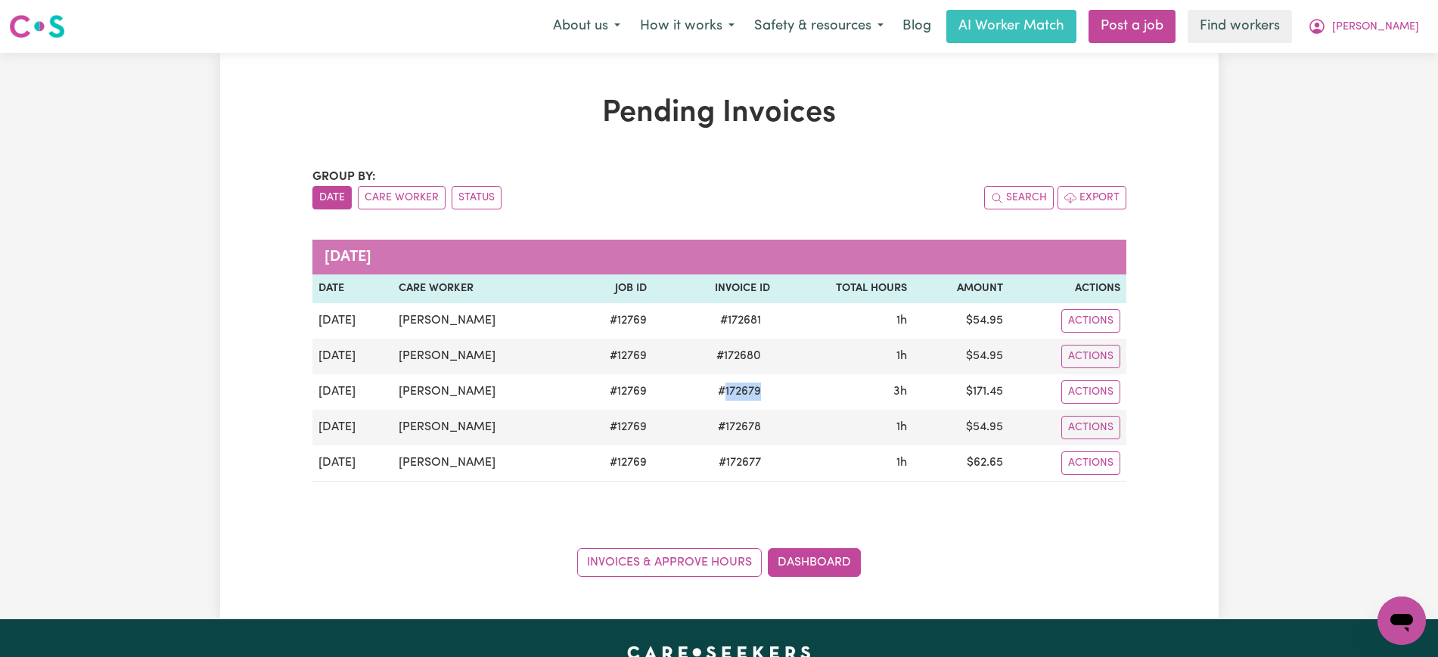
copy span "172679"
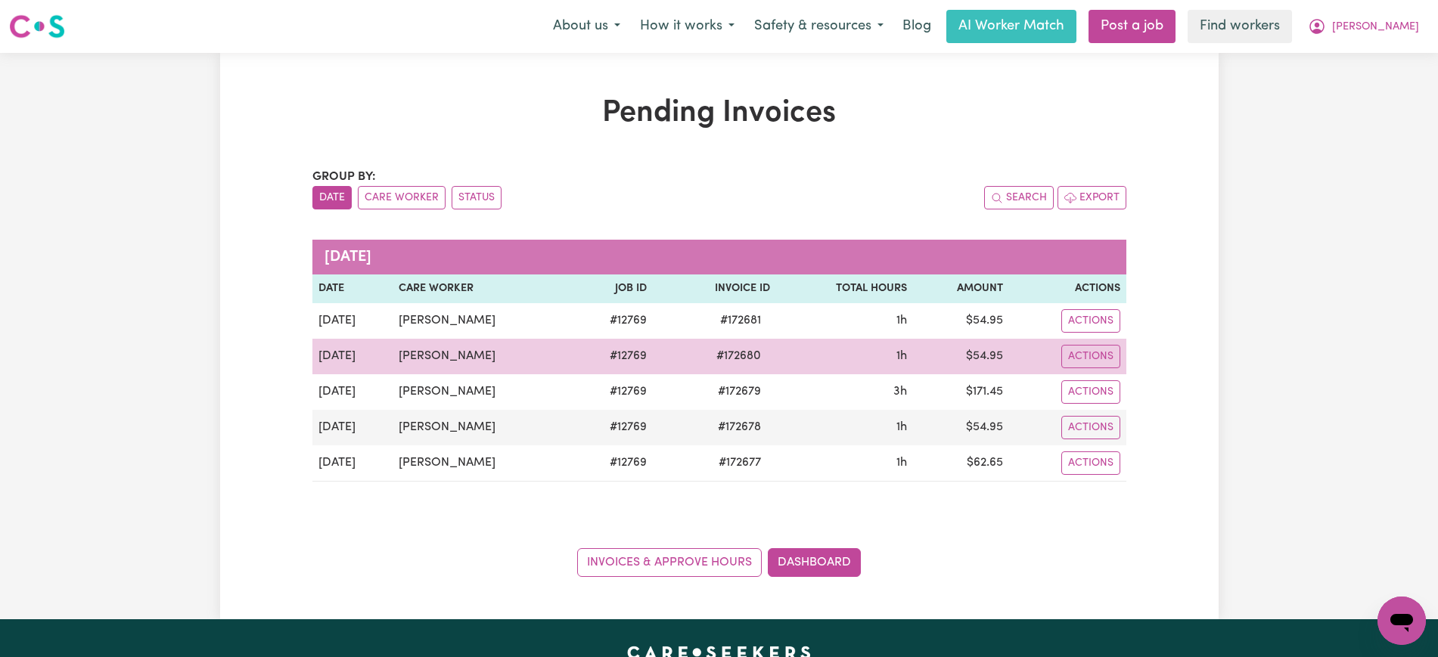
click at [731, 363] on span "# 172680" at bounding box center [738, 356] width 63 height 18
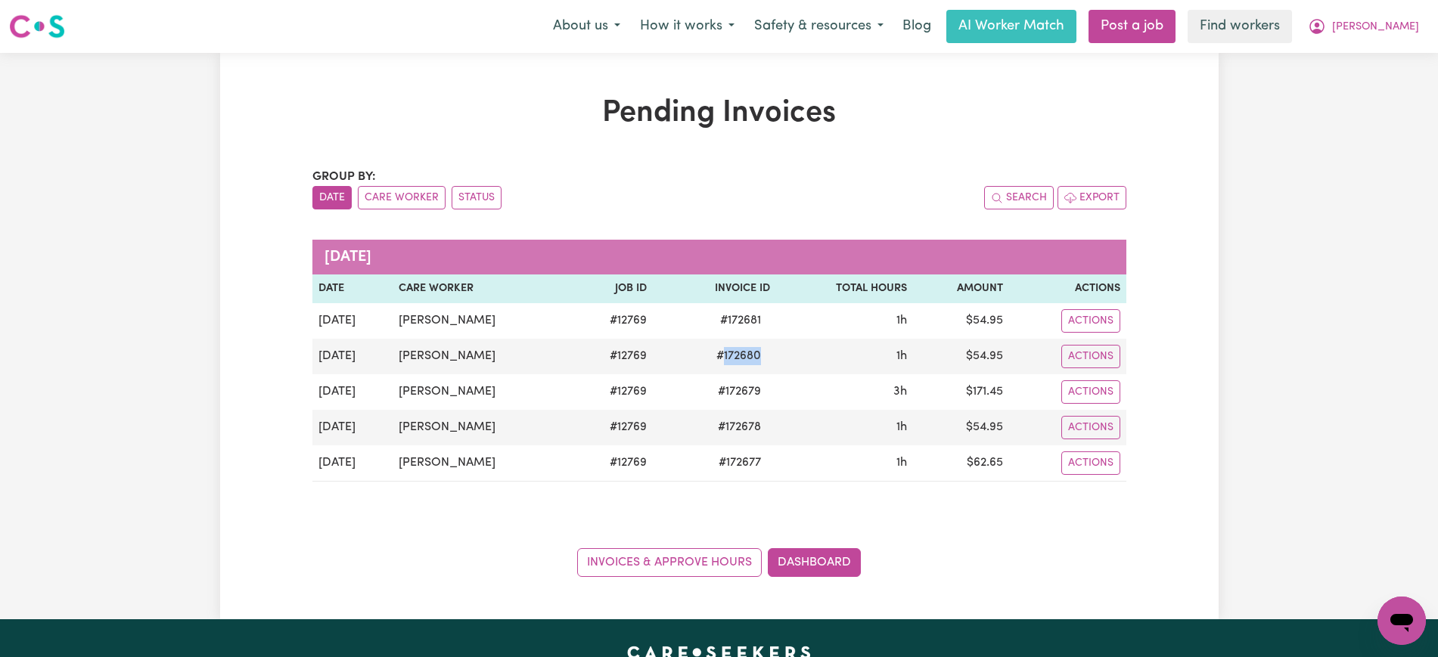
copy span "172680"
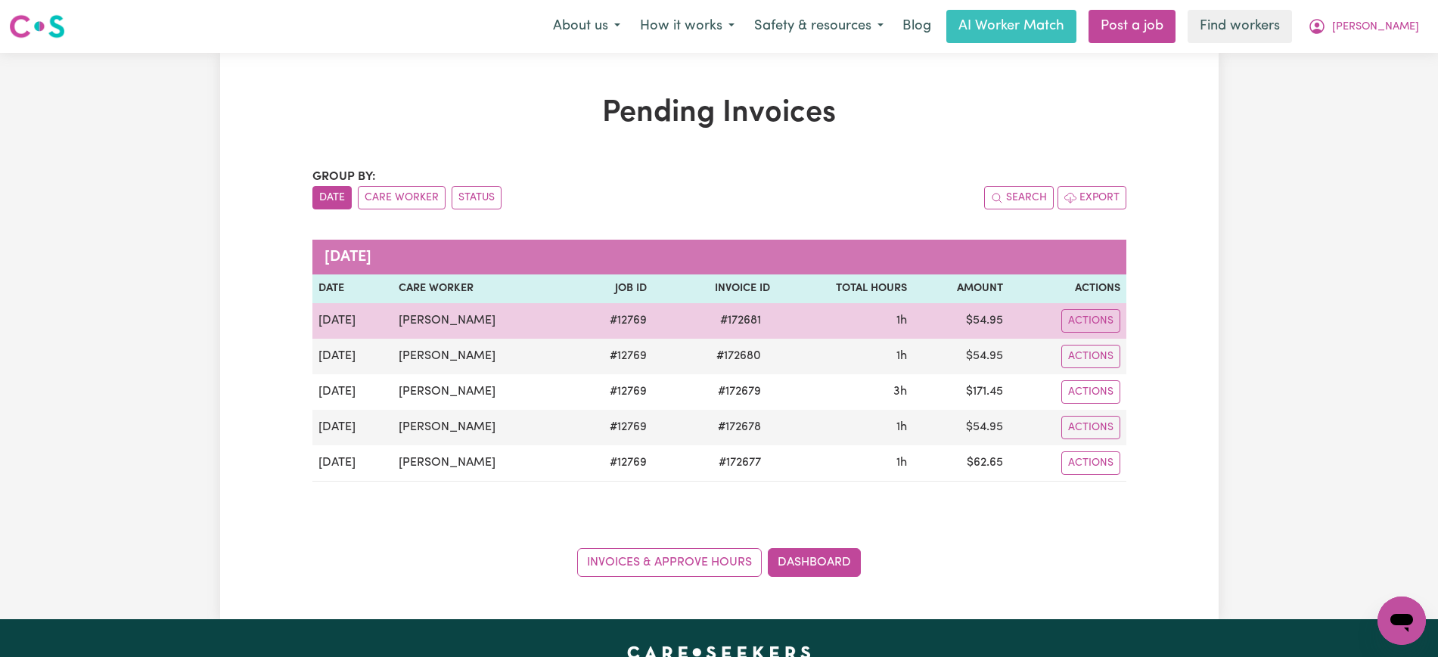
click at [733, 319] on span "# 172681" at bounding box center [740, 321] width 59 height 18
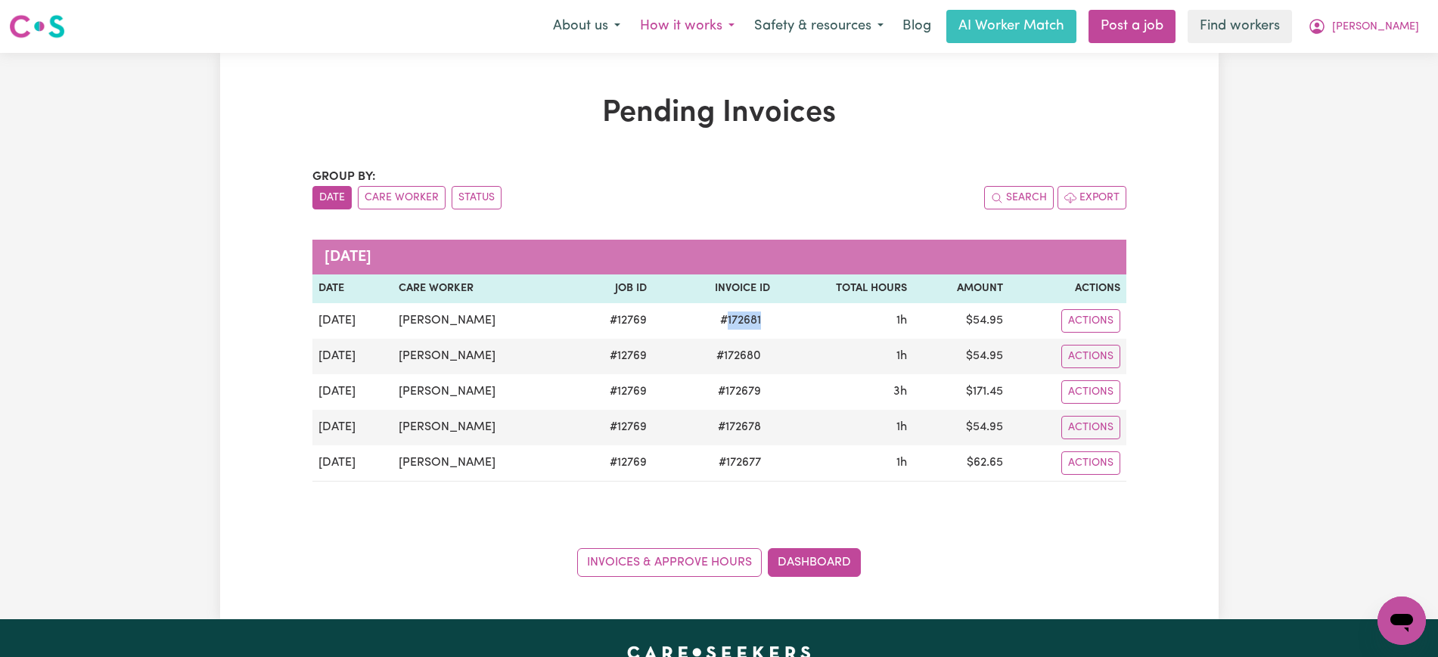
copy span "172681"
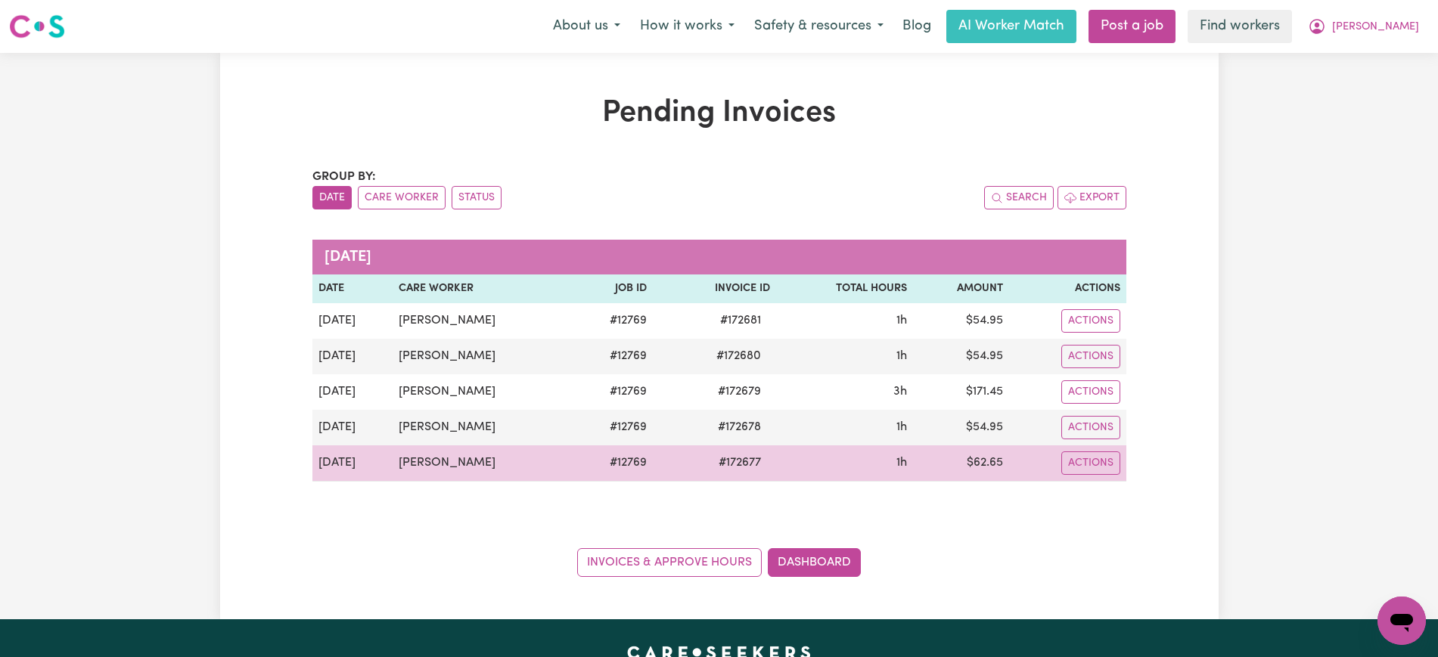
click at [992, 459] on td "$ 62.65" at bounding box center [961, 463] width 96 height 36
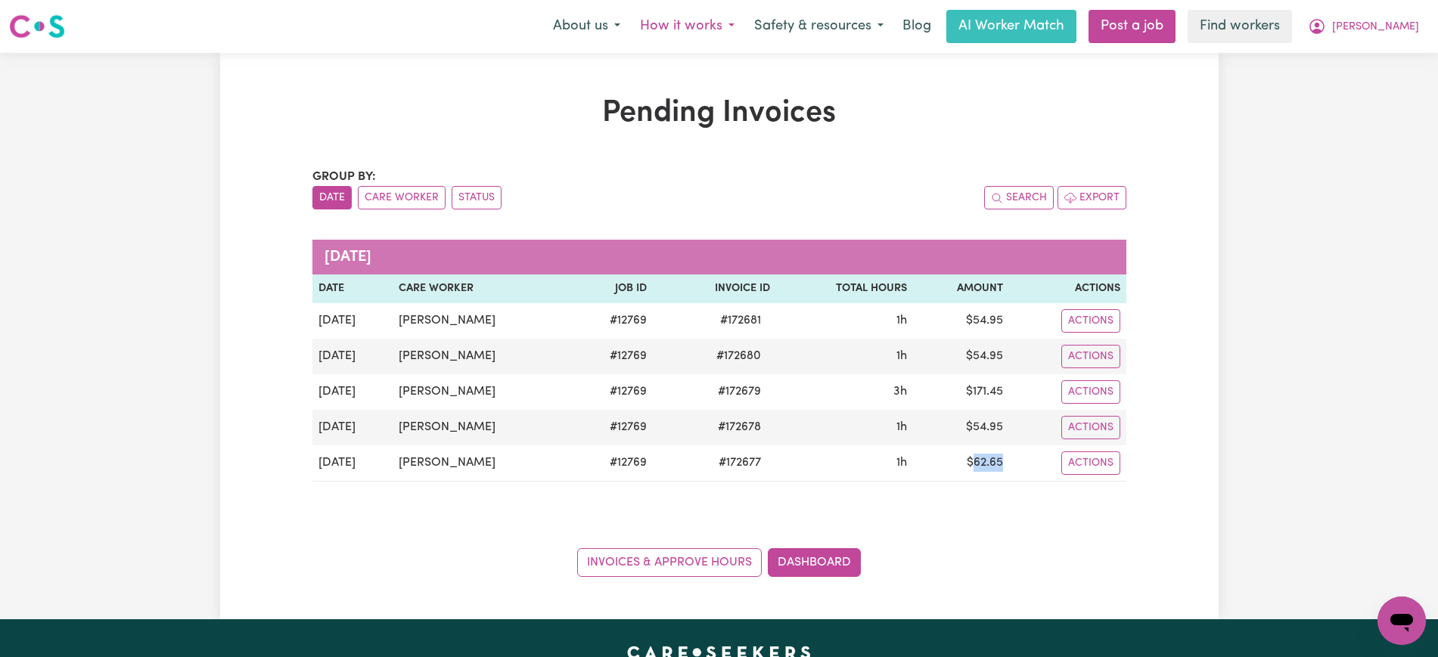
copy td "62.65"
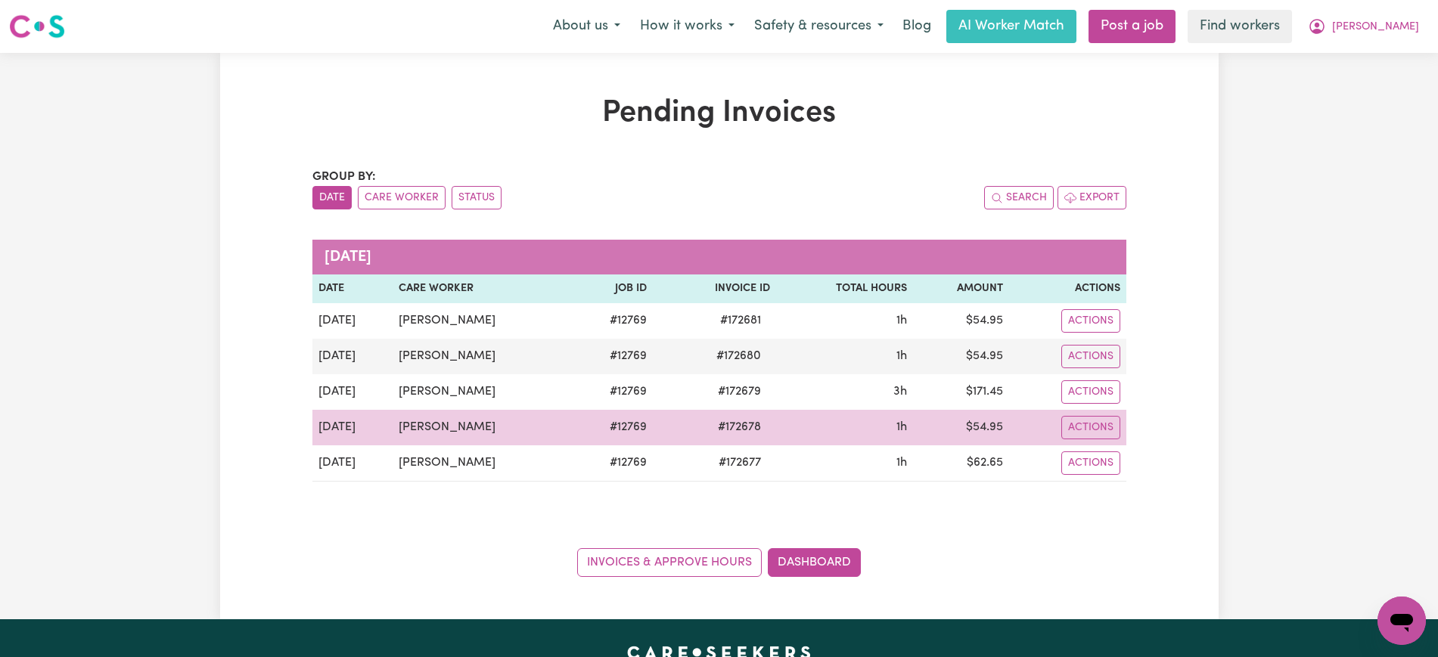
click at [988, 428] on td "$ 54.95" at bounding box center [961, 428] width 96 height 36
drag, startPoint x: 988, startPoint y: 428, endPoint x: 1122, endPoint y: 342, distance: 159.2
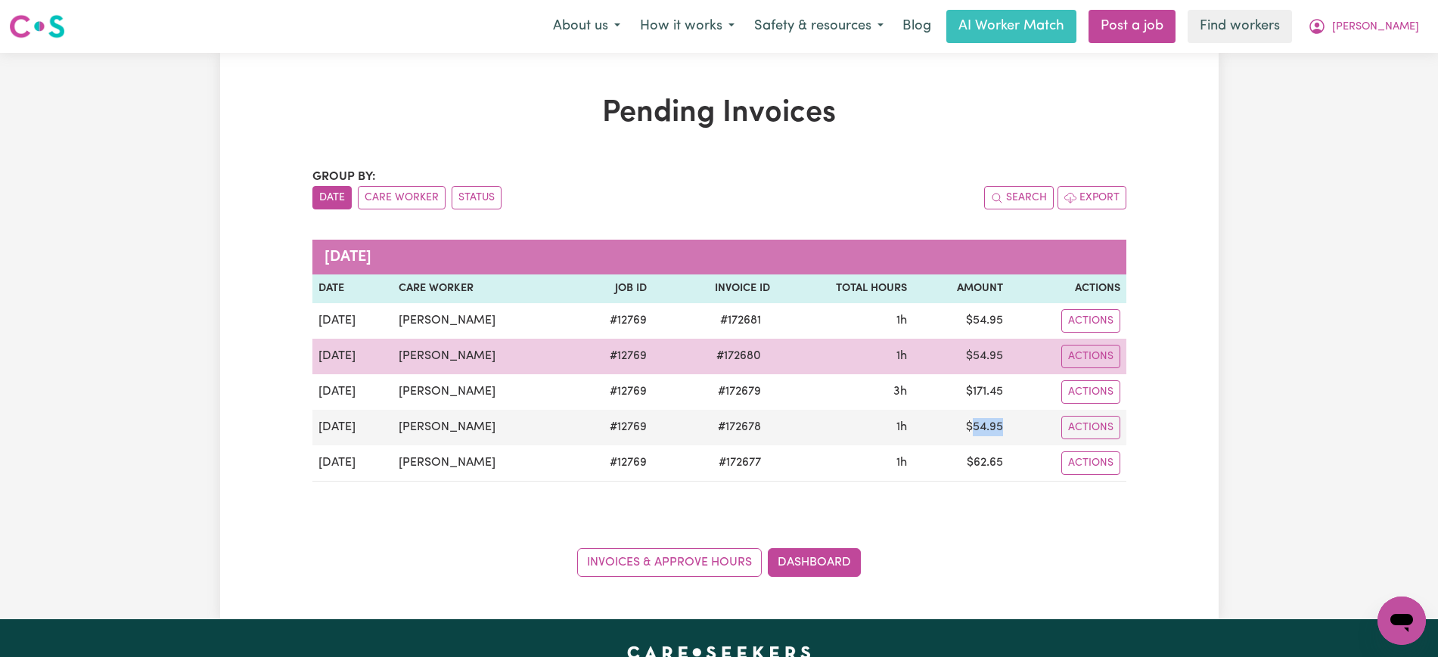
click at [989, 428] on td "$ 54.95" at bounding box center [961, 428] width 96 height 36
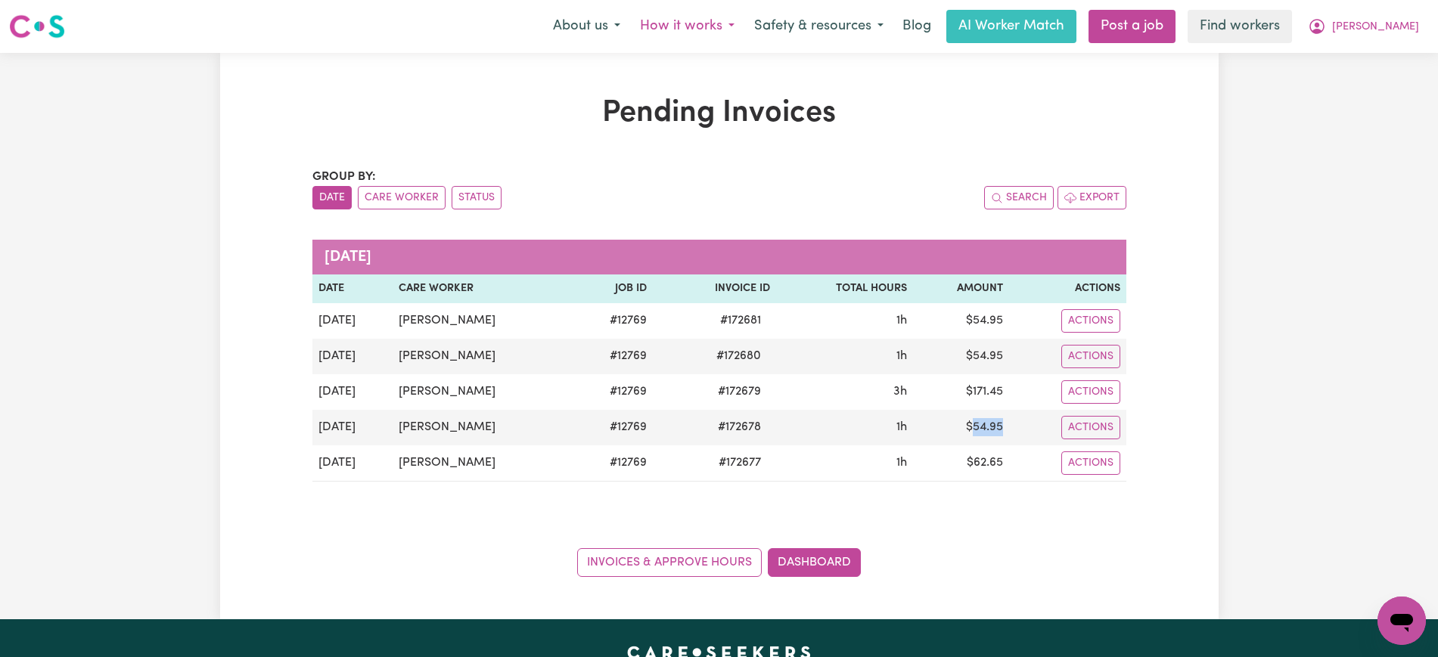
copy td "54.95"
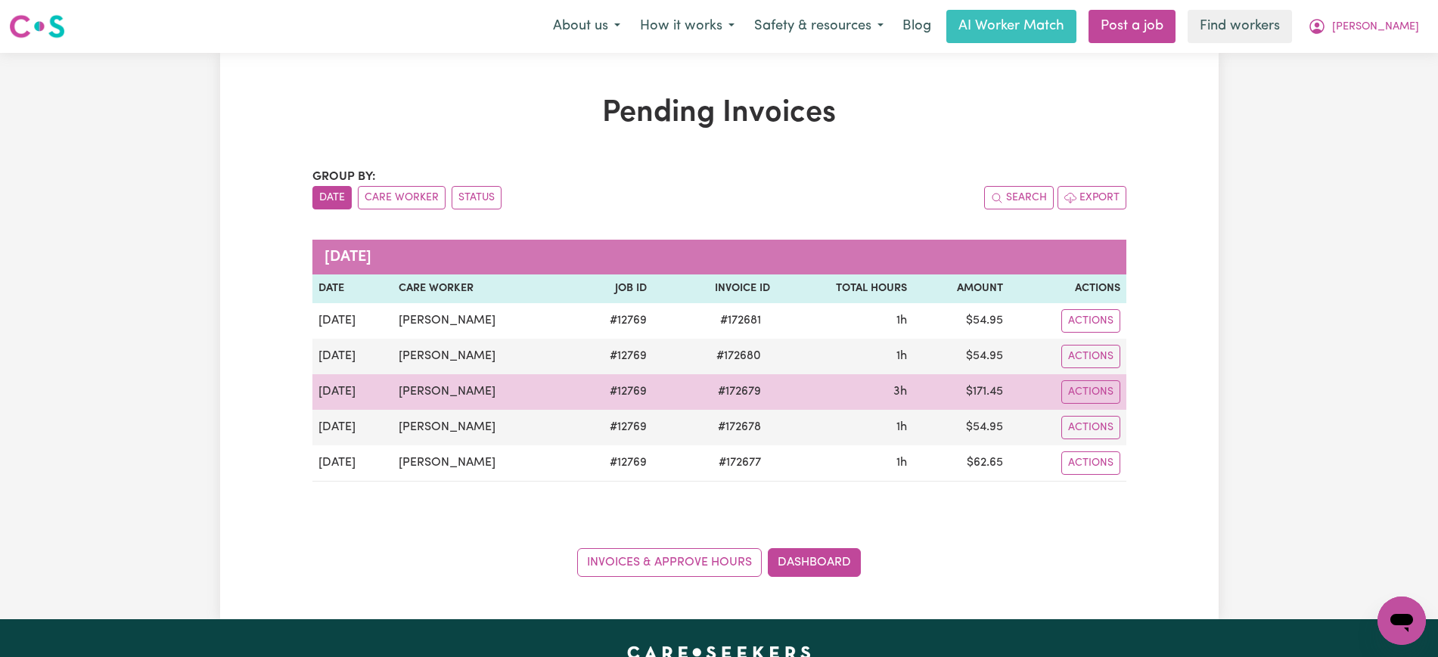
click at [977, 399] on td "$ 171.45" at bounding box center [961, 392] width 96 height 36
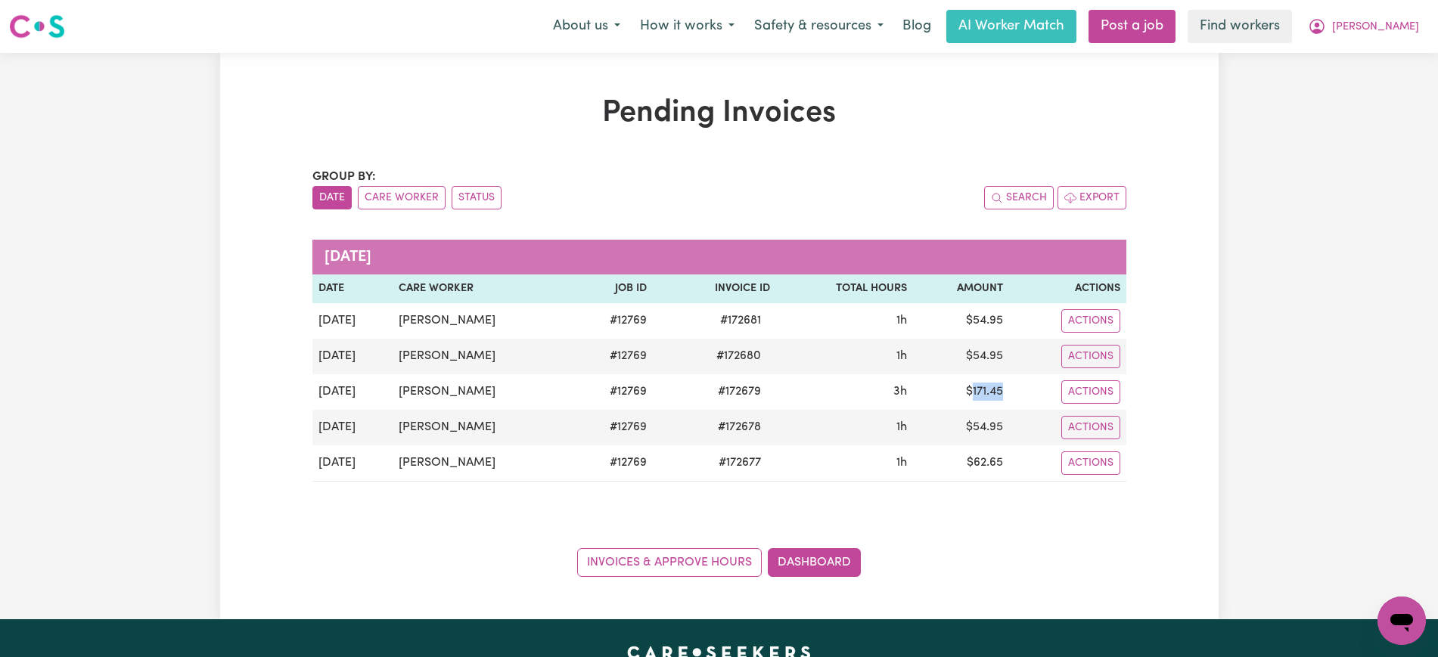
copy td "171.45"
click at [1326, 26] on icon "My Account" at bounding box center [1317, 26] width 18 height 18
click at [1364, 95] on link "Logout" at bounding box center [1367, 87] width 119 height 29
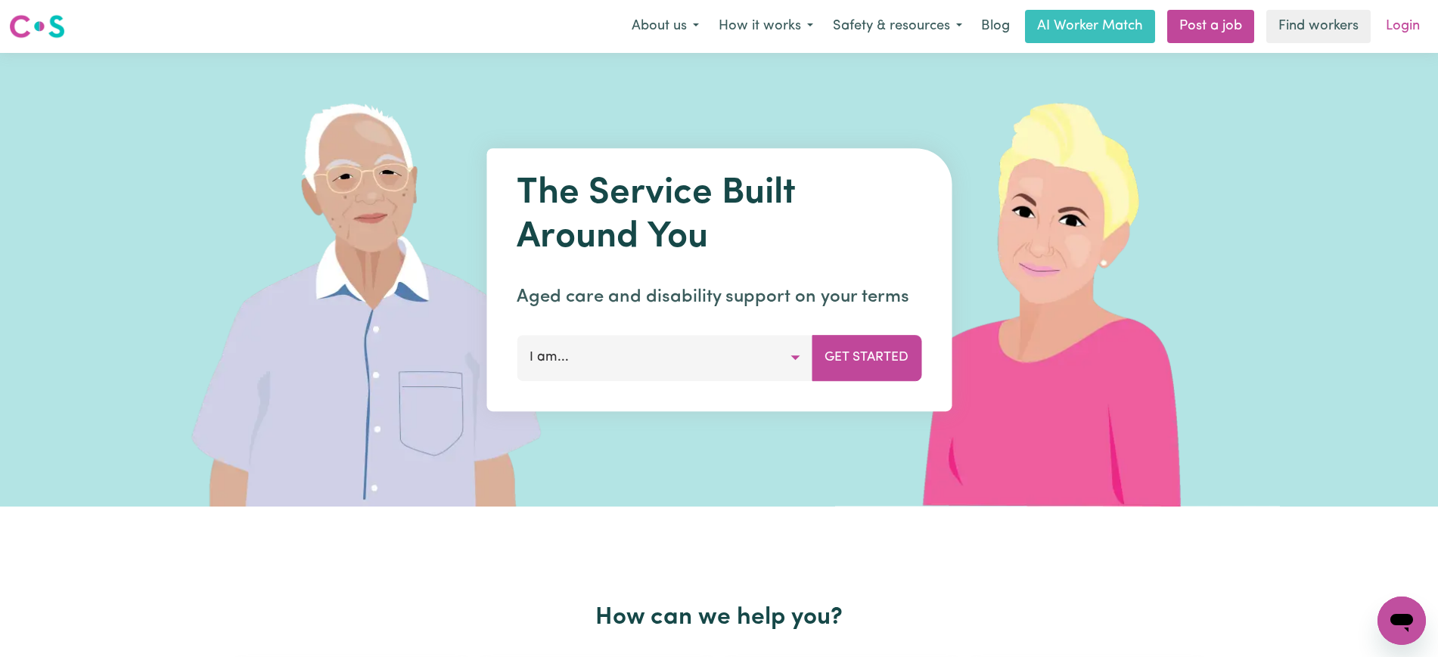
click at [1404, 28] on link "Login" at bounding box center [1402, 26] width 52 height 33
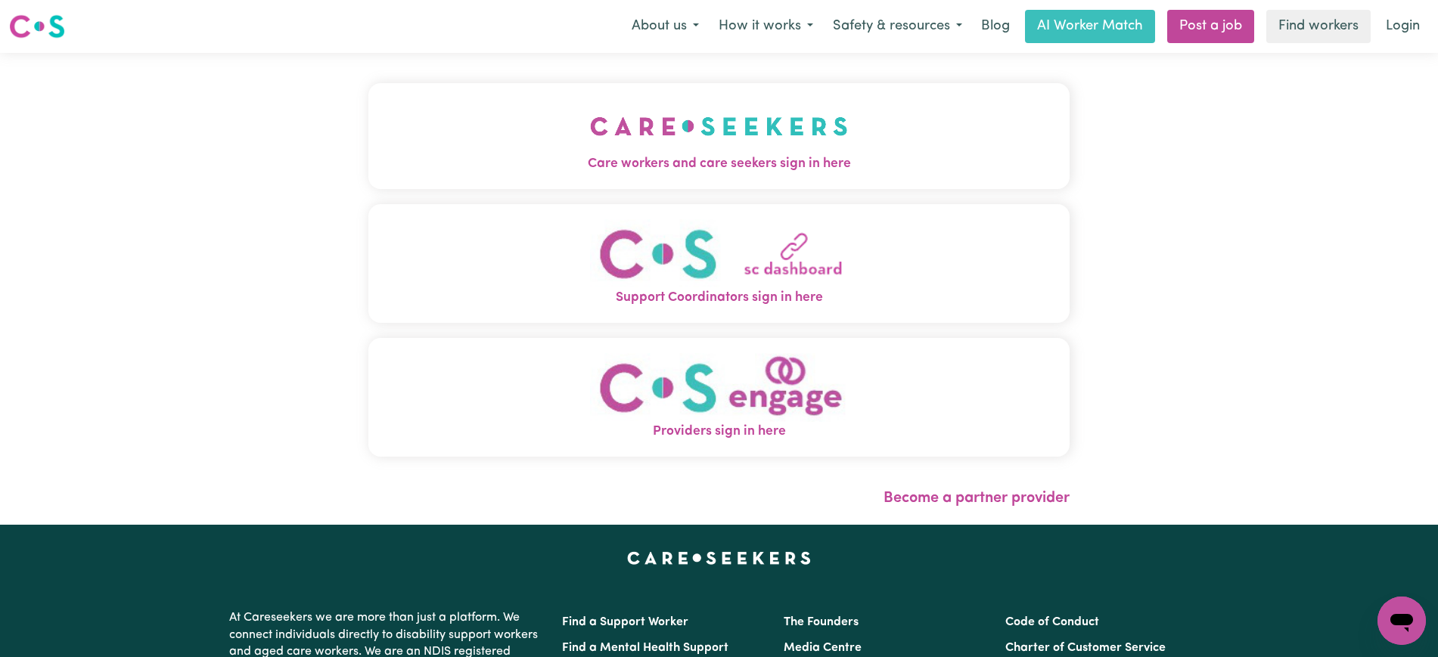
click at [557, 151] on button "Care workers and care seekers sign in here" at bounding box center [718, 136] width 701 height 106
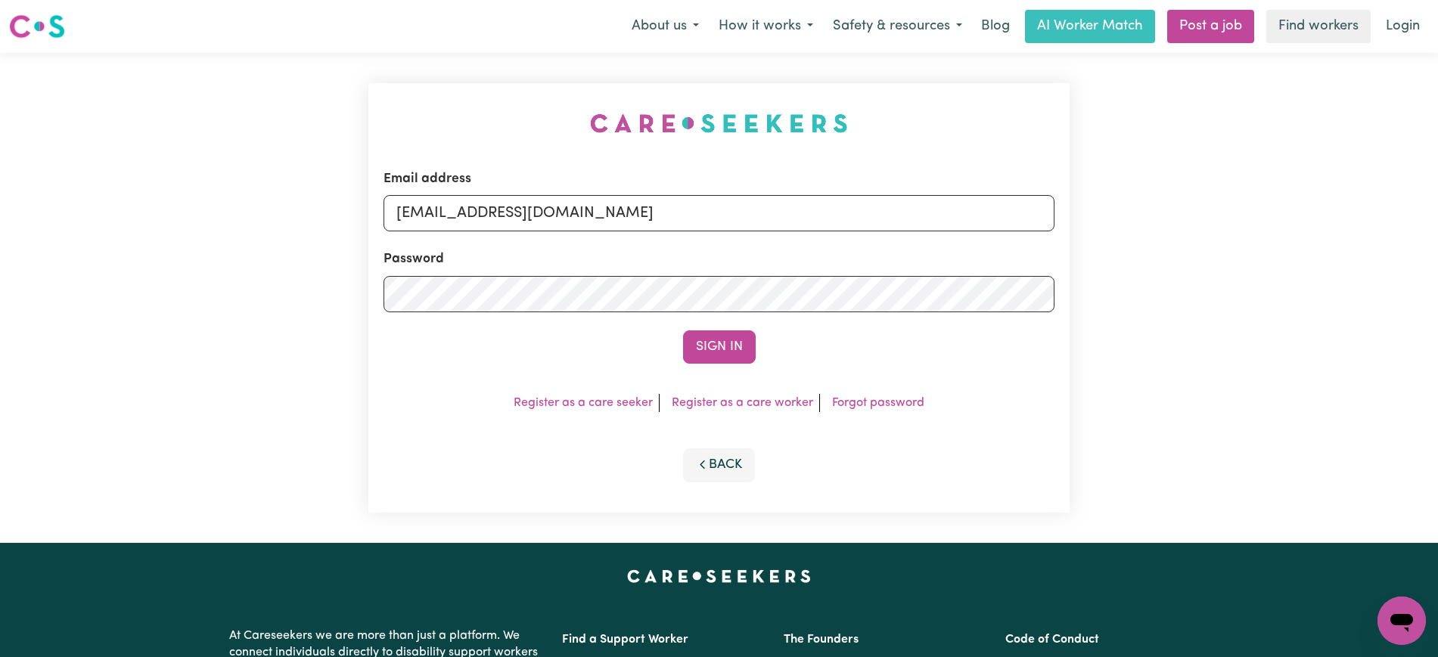
click at [563, 128] on div "Email address [EMAIL_ADDRESS][DOMAIN_NAME] Password Sign In Register as a care …" at bounding box center [718, 298] width 701 height 430
drag, startPoint x: 476, startPoint y: 213, endPoint x: 1212, endPoint y: 225, distance: 736.0
click at [1212, 225] on div "Email address [EMAIL_ADDRESS][DOMAIN_NAME] Password Sign In Register as a care …" at bounding box center [719, 298] width 1438 height 490
type input "SUPERUSER~[EMAIL_ADDRESS][DOMAIN_NAME]"
click at [683, 331] on button "Sign In" at bounding box center [719, 347] width 73 height 33
